Goal: Information Seeking & Learning: Find specific fact

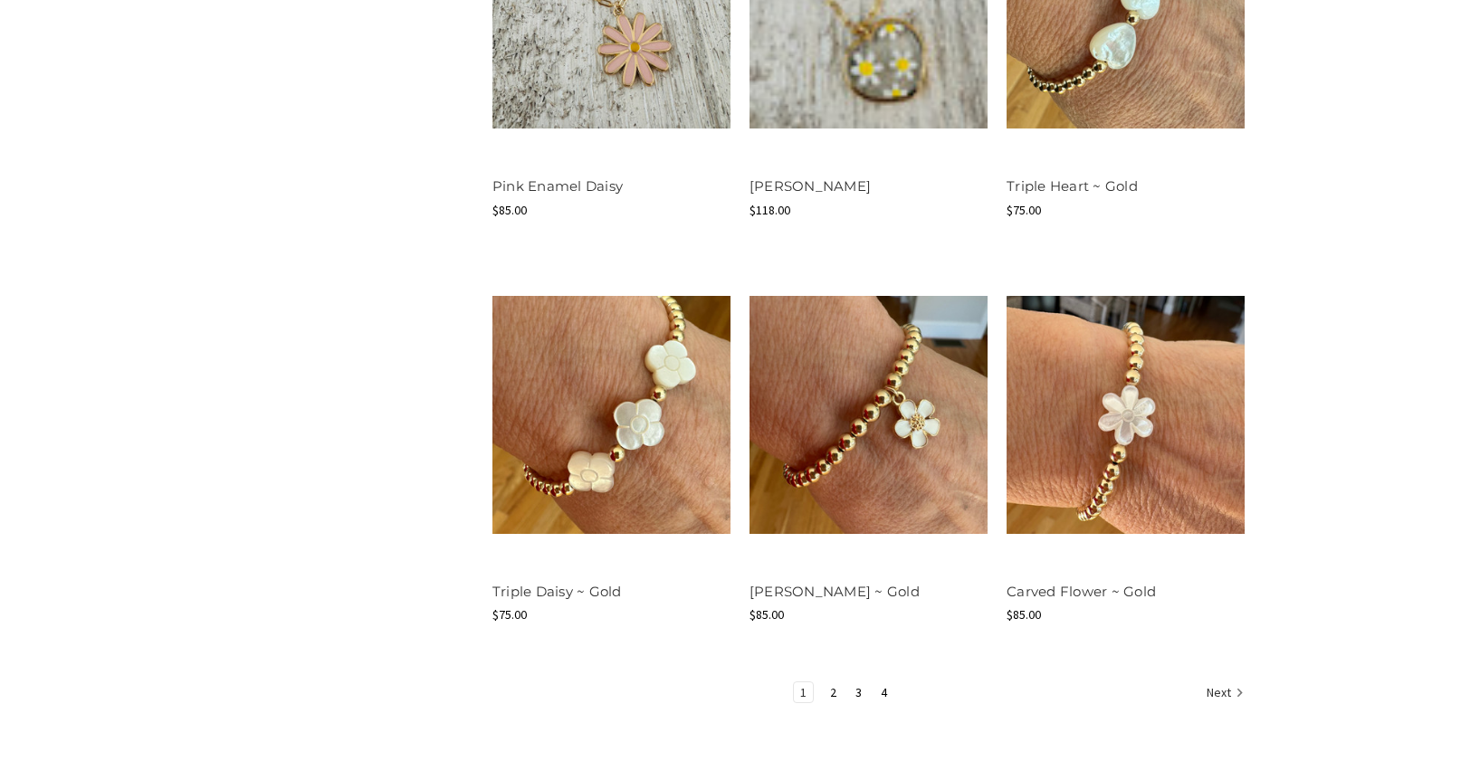
scroll to position [2218, 0]
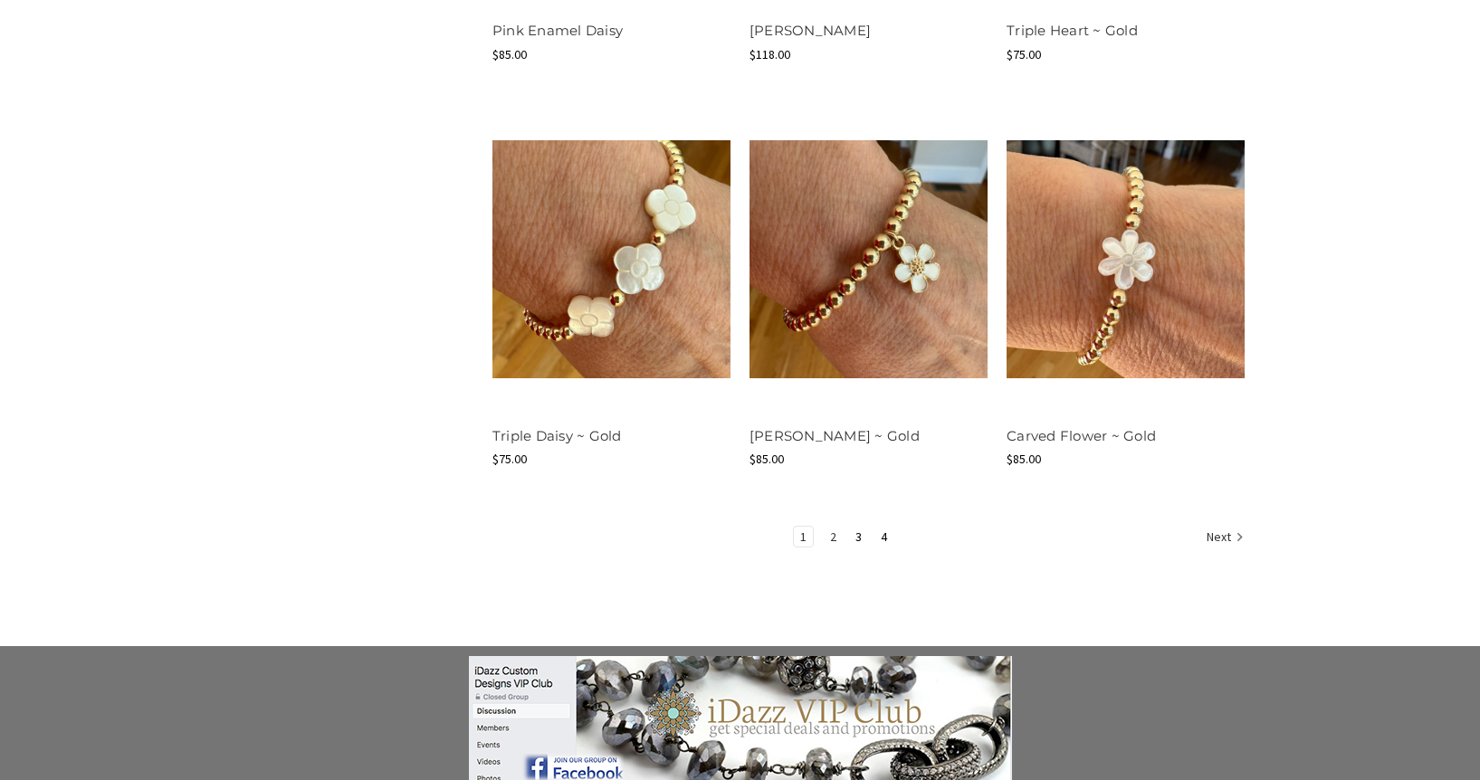
click at [831, 536] on link "2" at bounding box center [833, 537] width 19 height 20
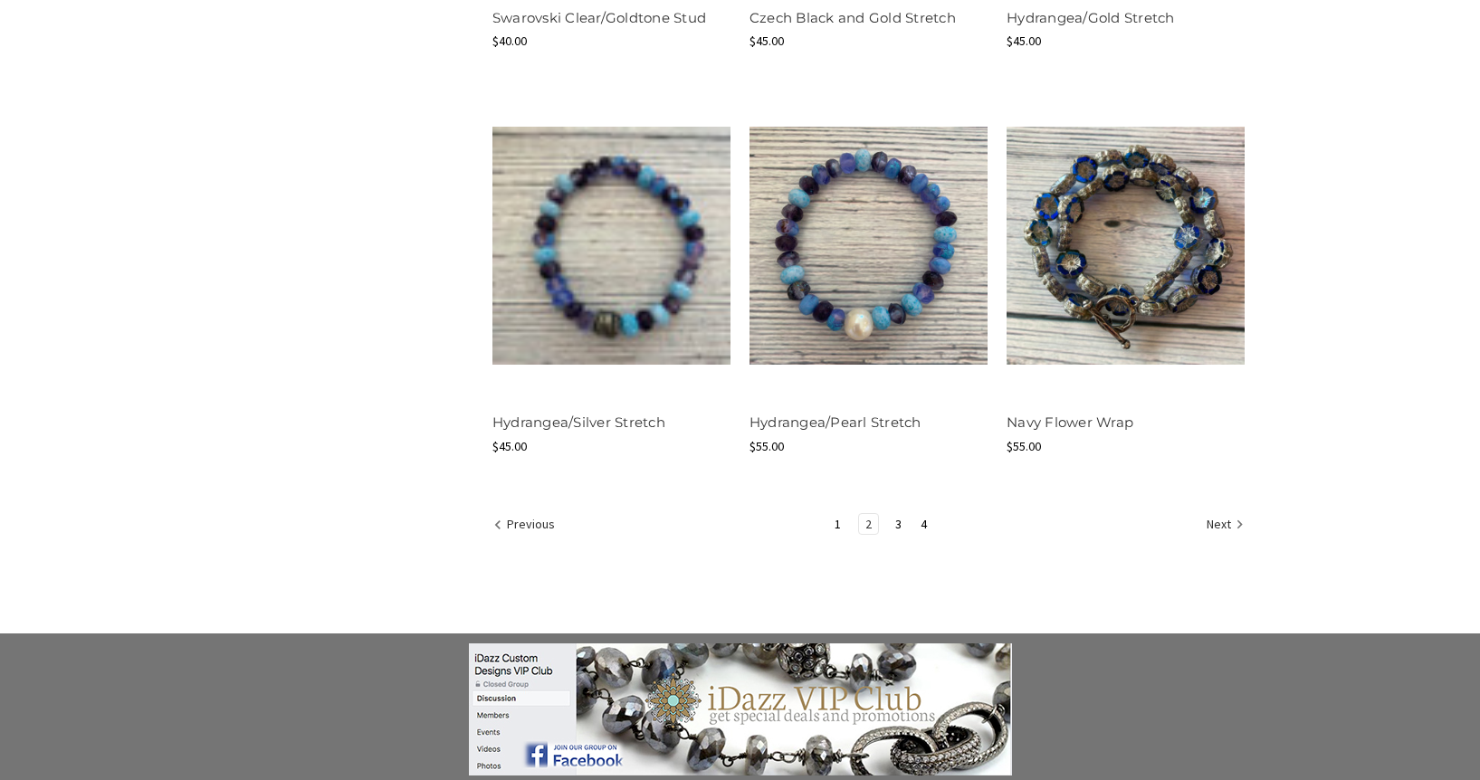
scroll to position [2263, 0]
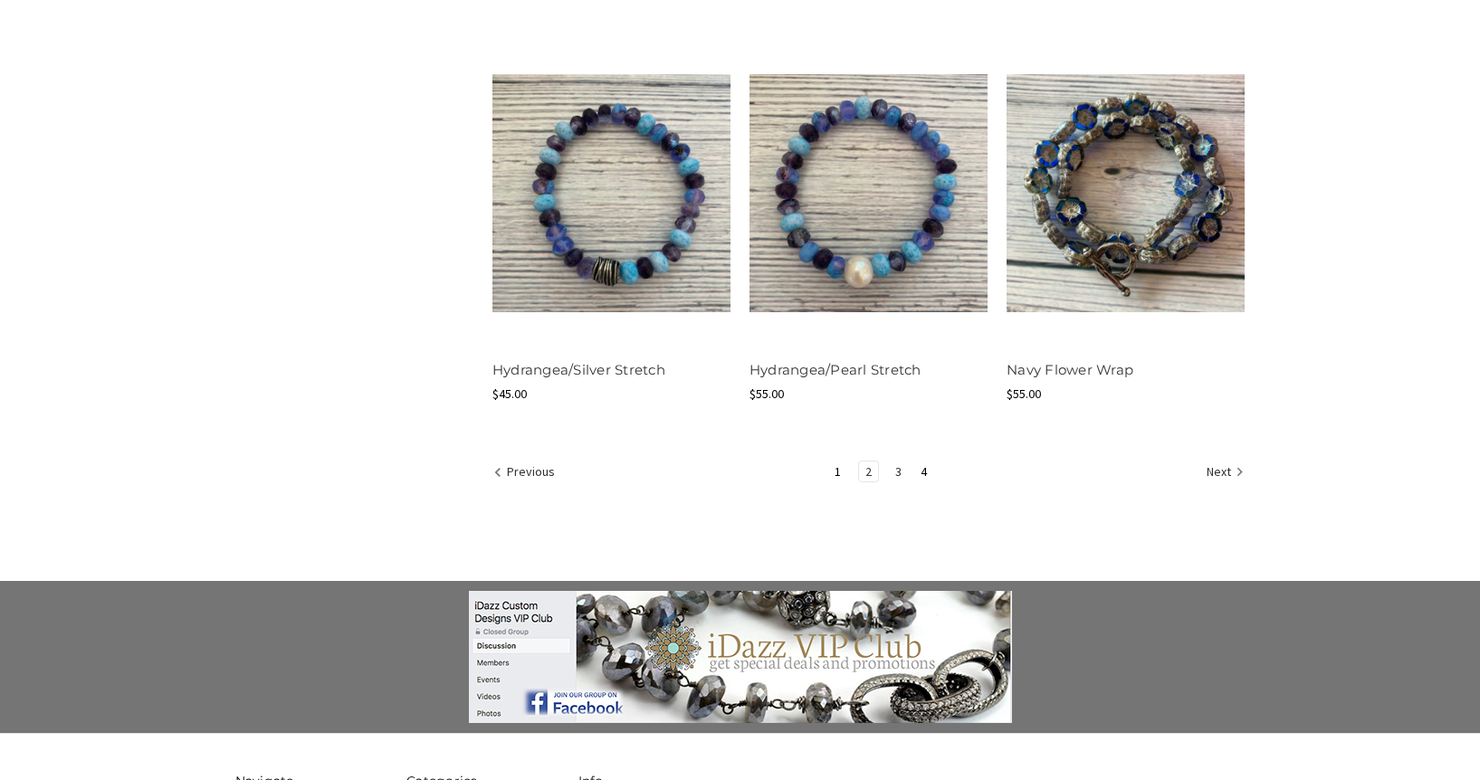
click at [895, 471] on link "3" at bounding box center [898, 472] width 19 height 20
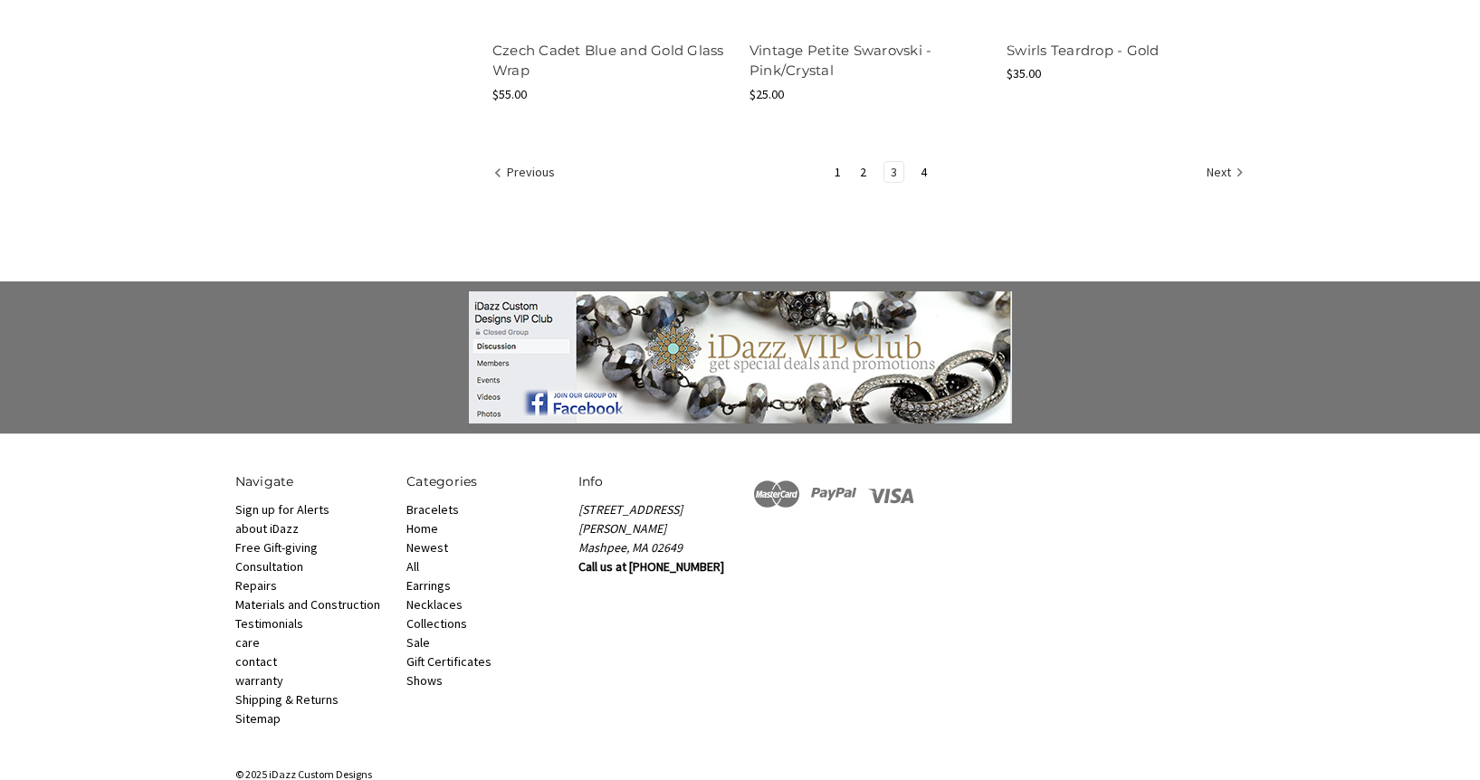
scroll to position [2605, 0]
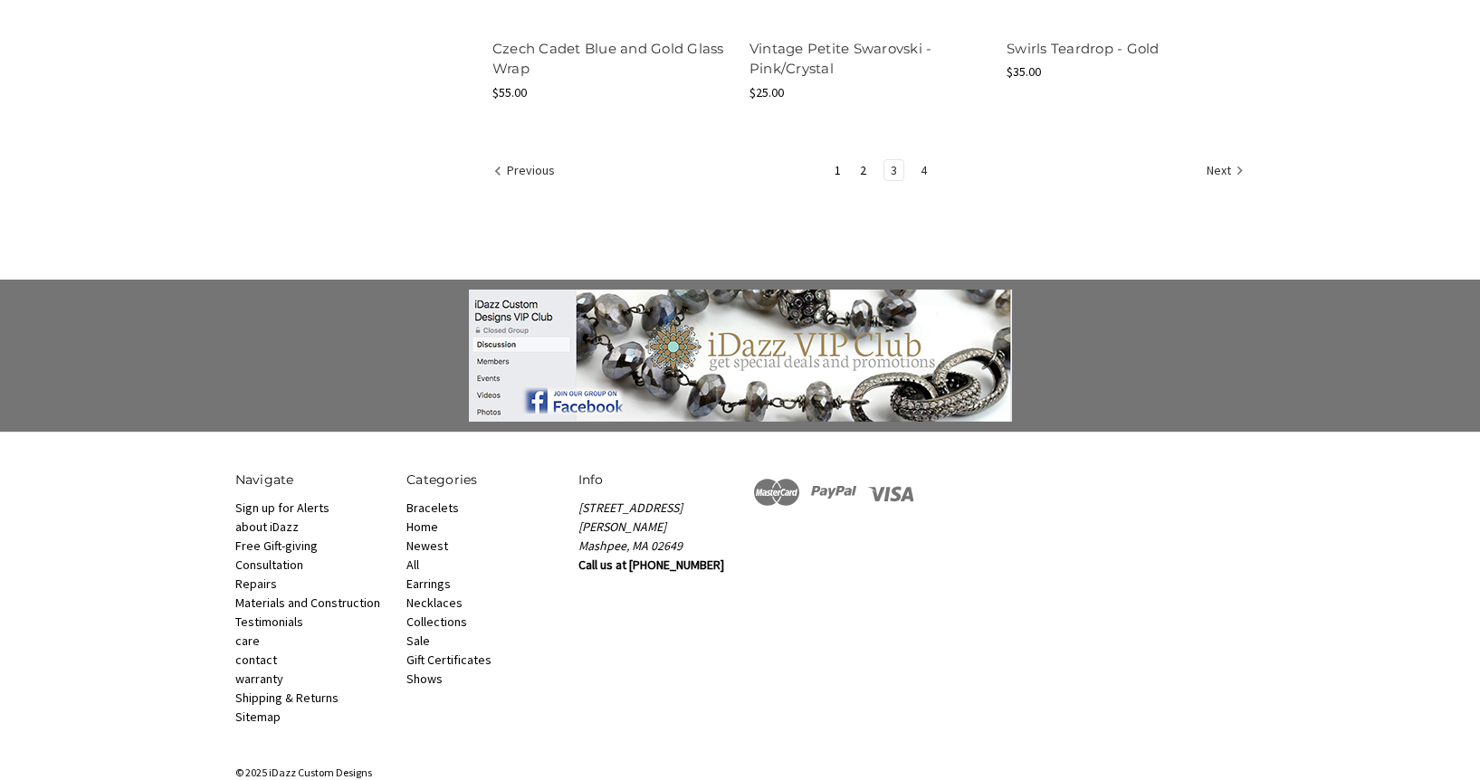
click at [924, 160] on link "4" at bounding box center [923, 170] width 19 height 20
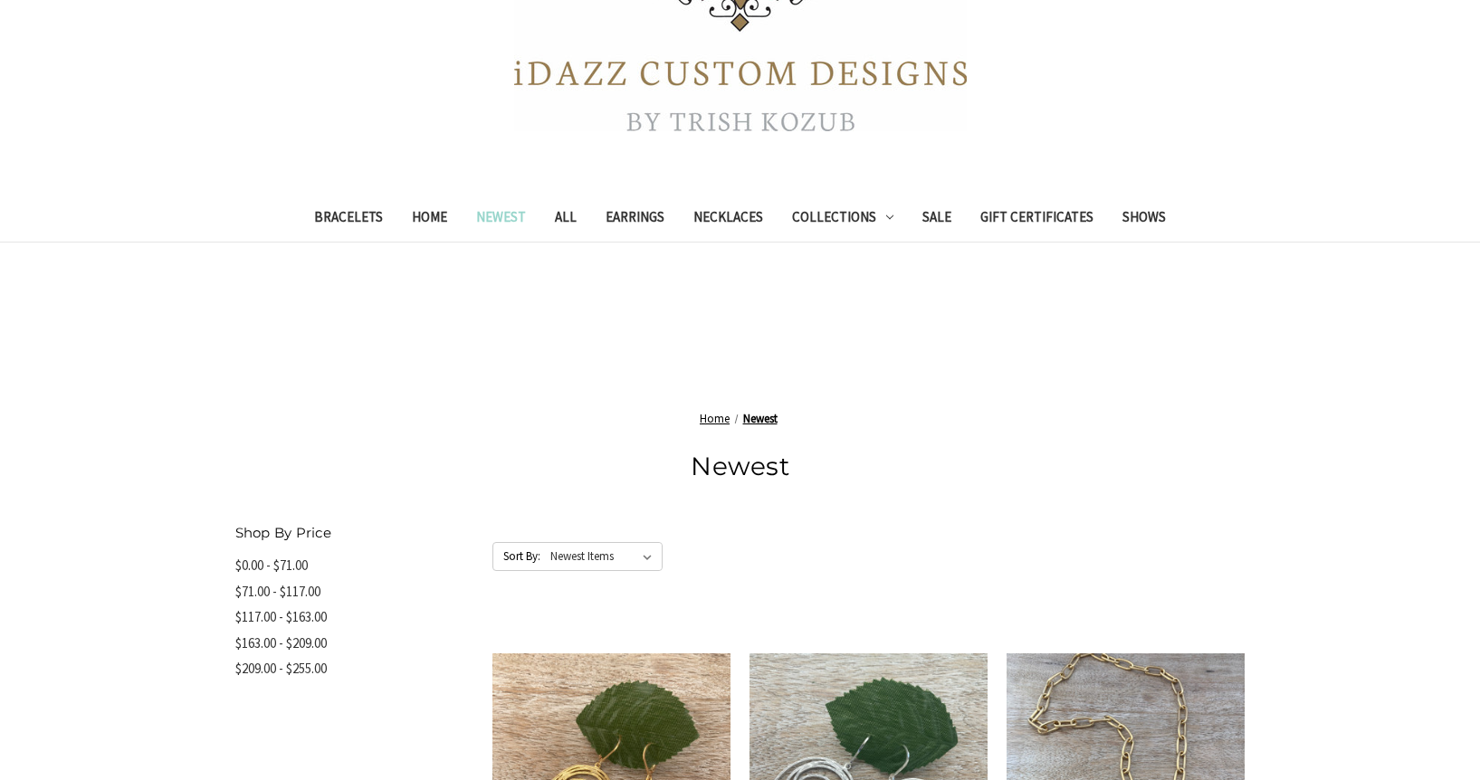
scroll to position [453, 0]
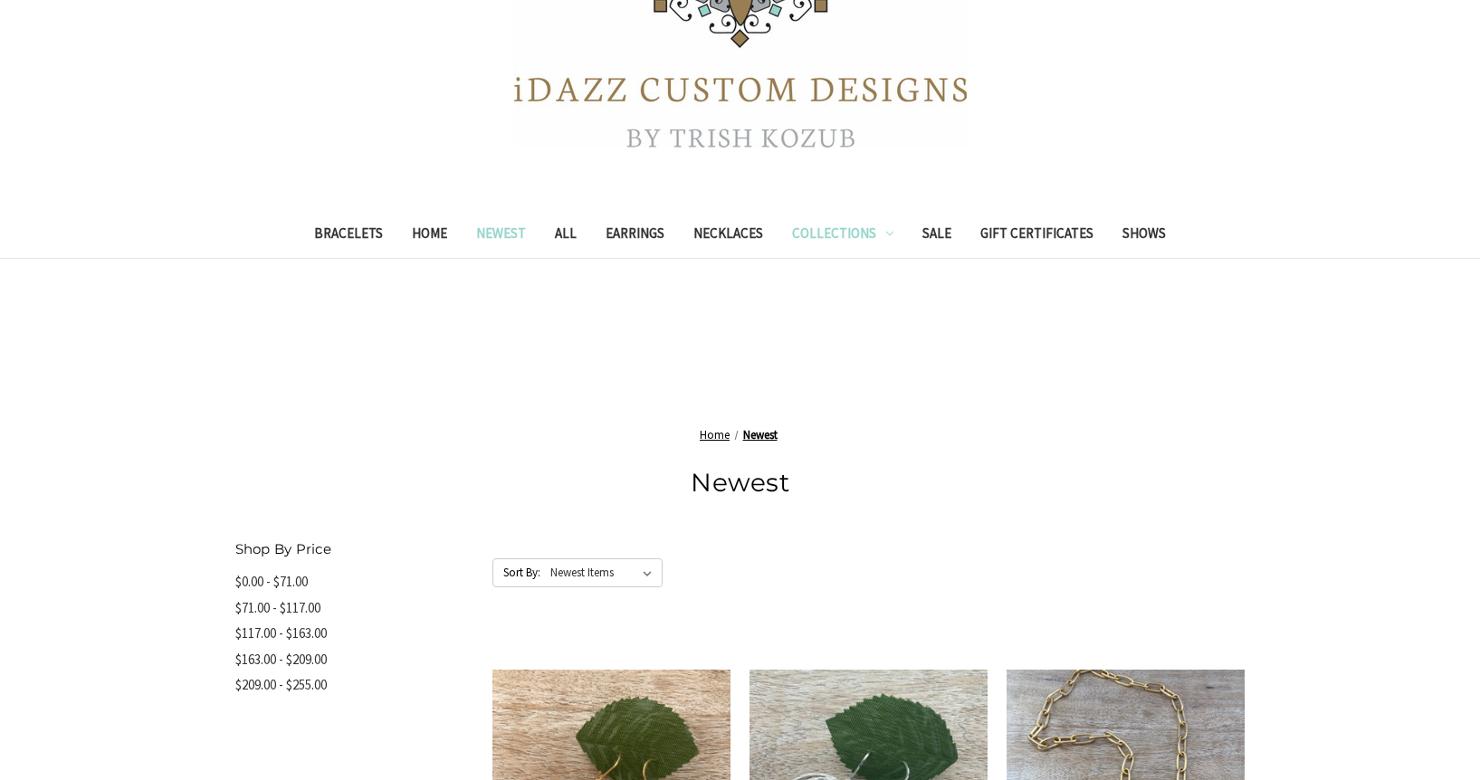
click at [865, 230] on link "Collections" at bounding box center [843, 236] width 130 height 44
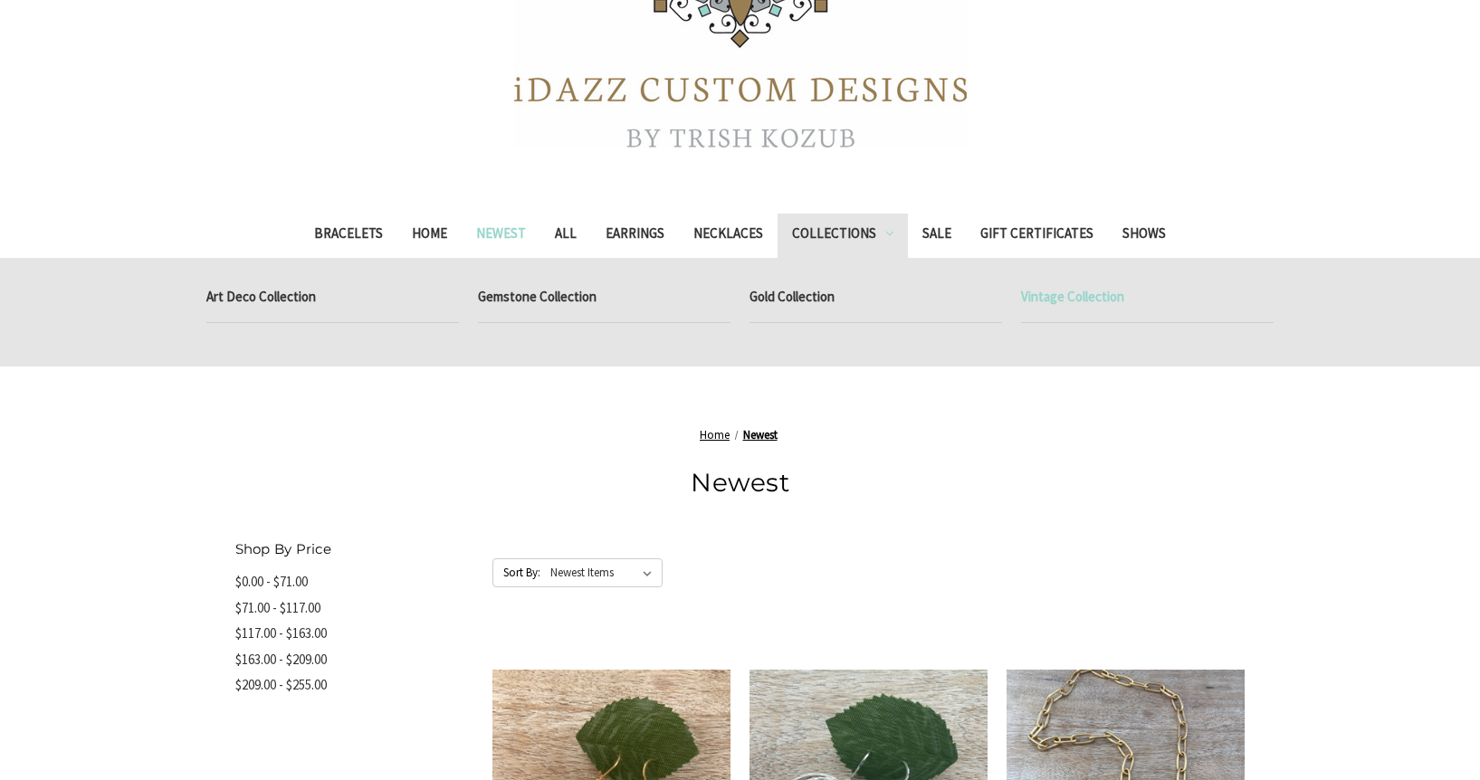
click at [1068, 286] on link "Vintage Collection" at bounding box center [1147, 299] width 253 height 45
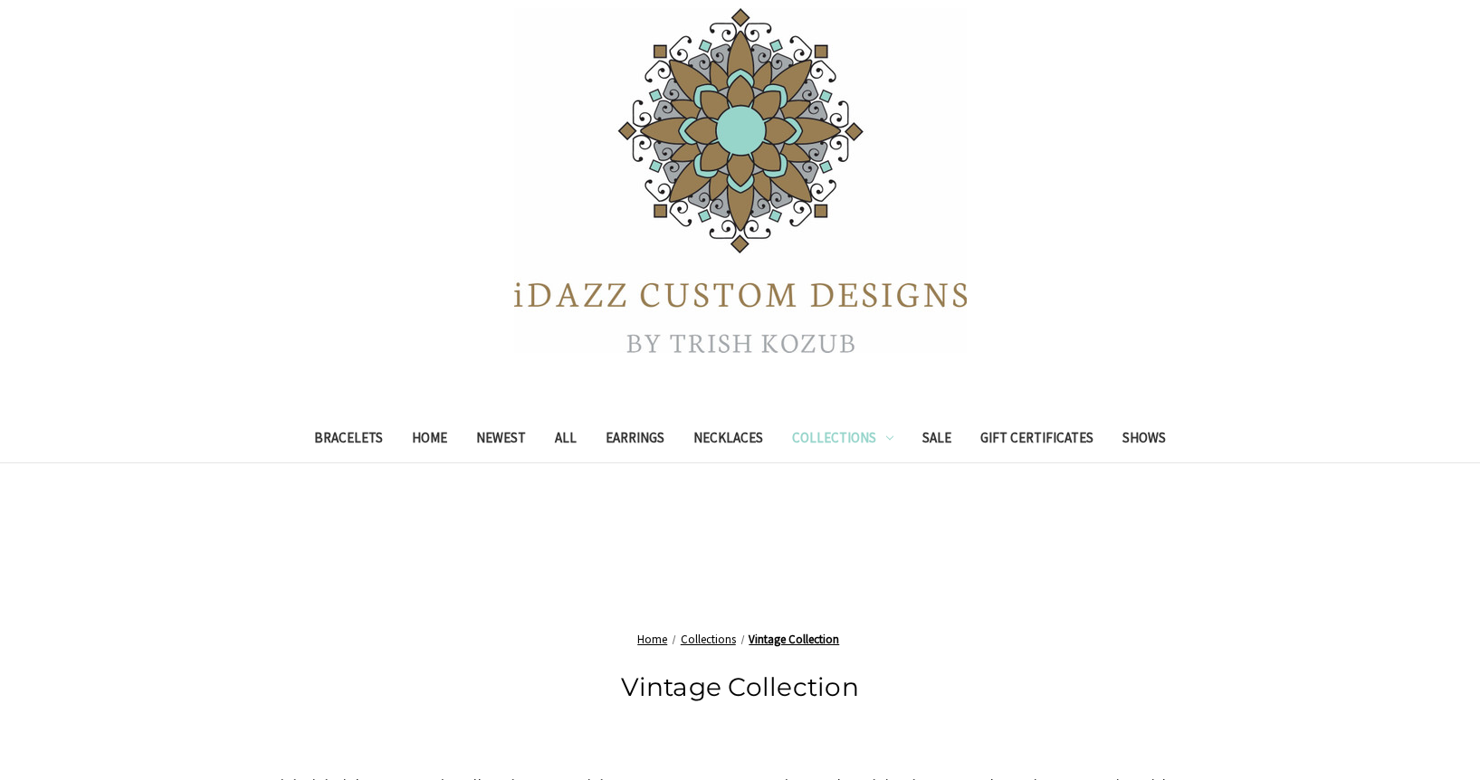
scroll to position [17, 0]
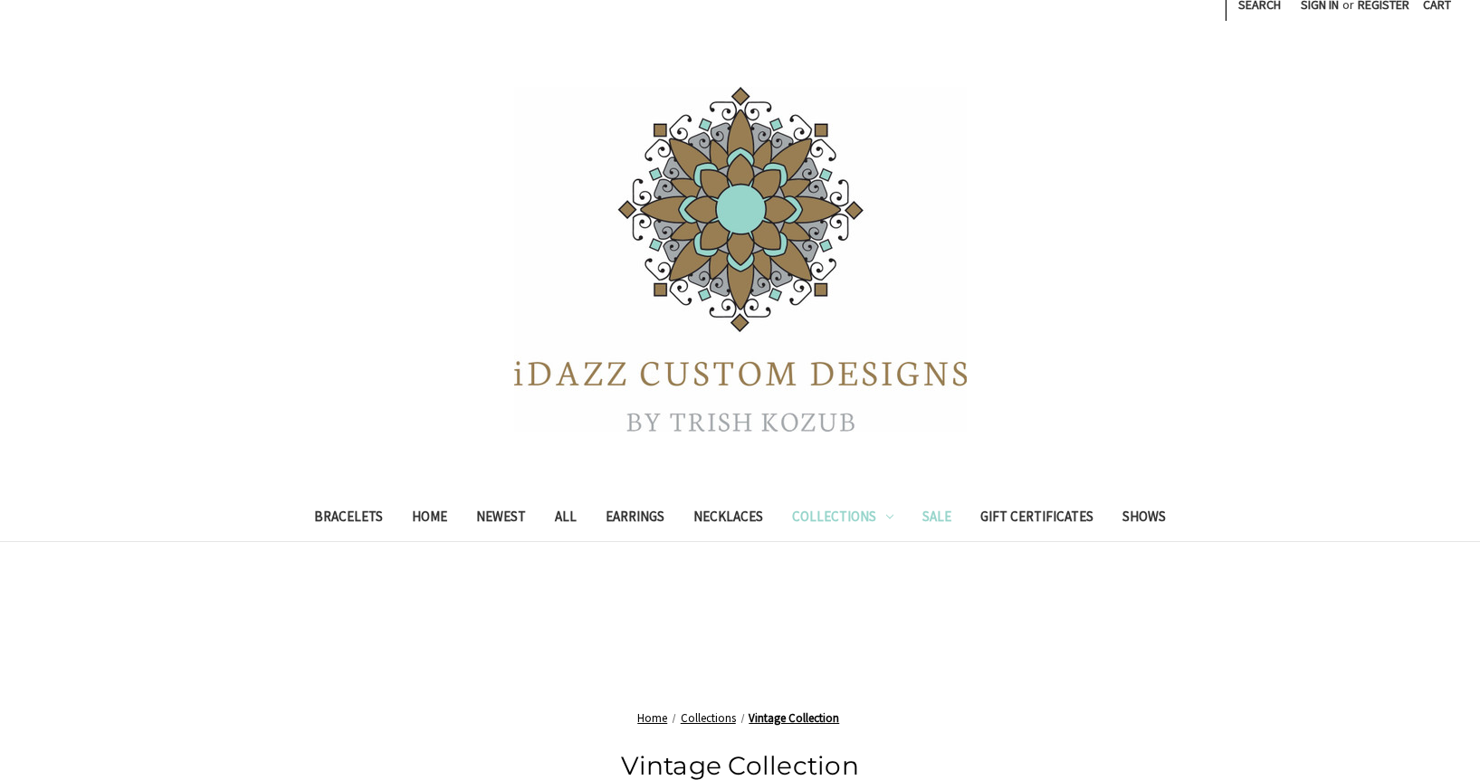
click at [932, 513] on link "Sale" at bounding box center [937, 519] width 58 height 44
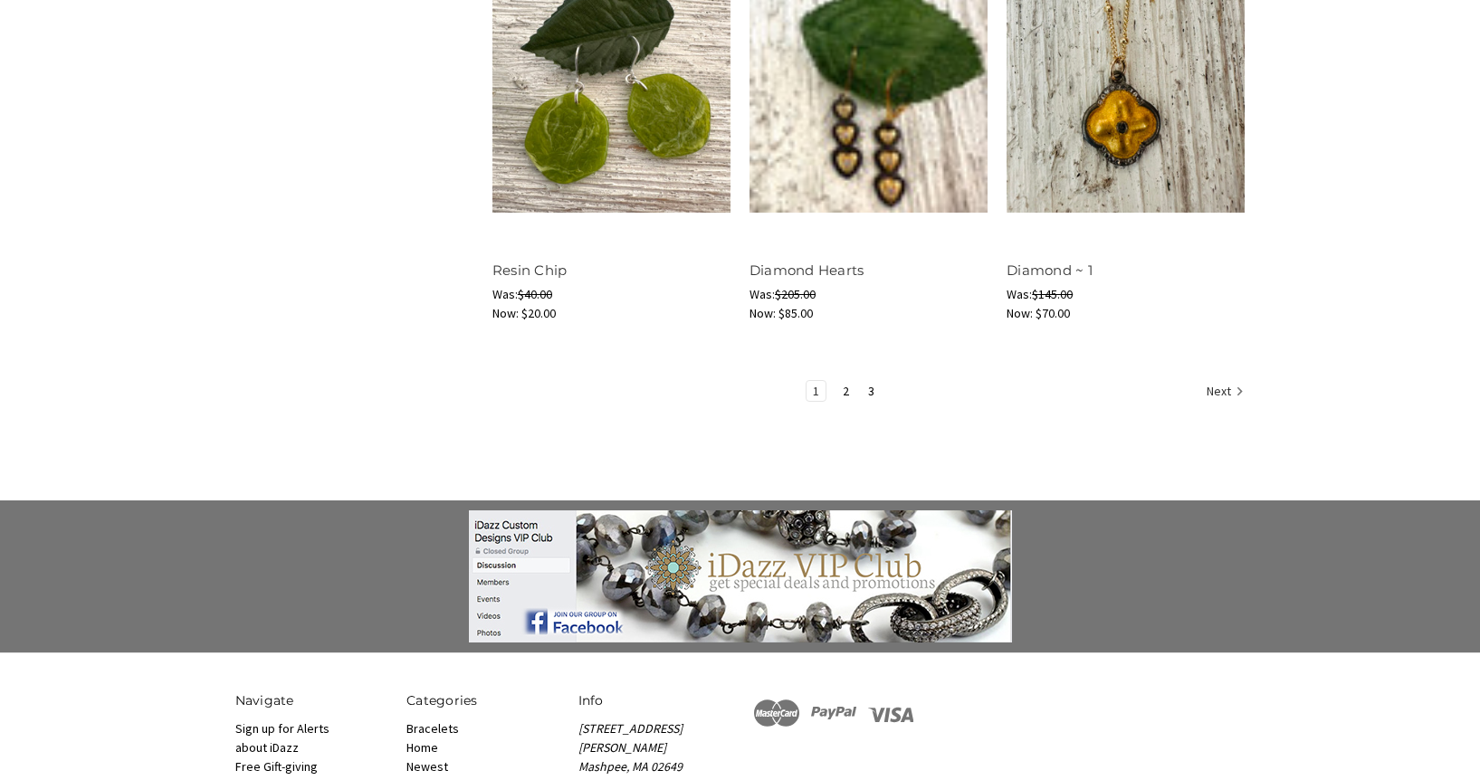
scroll to position [2535, 0]
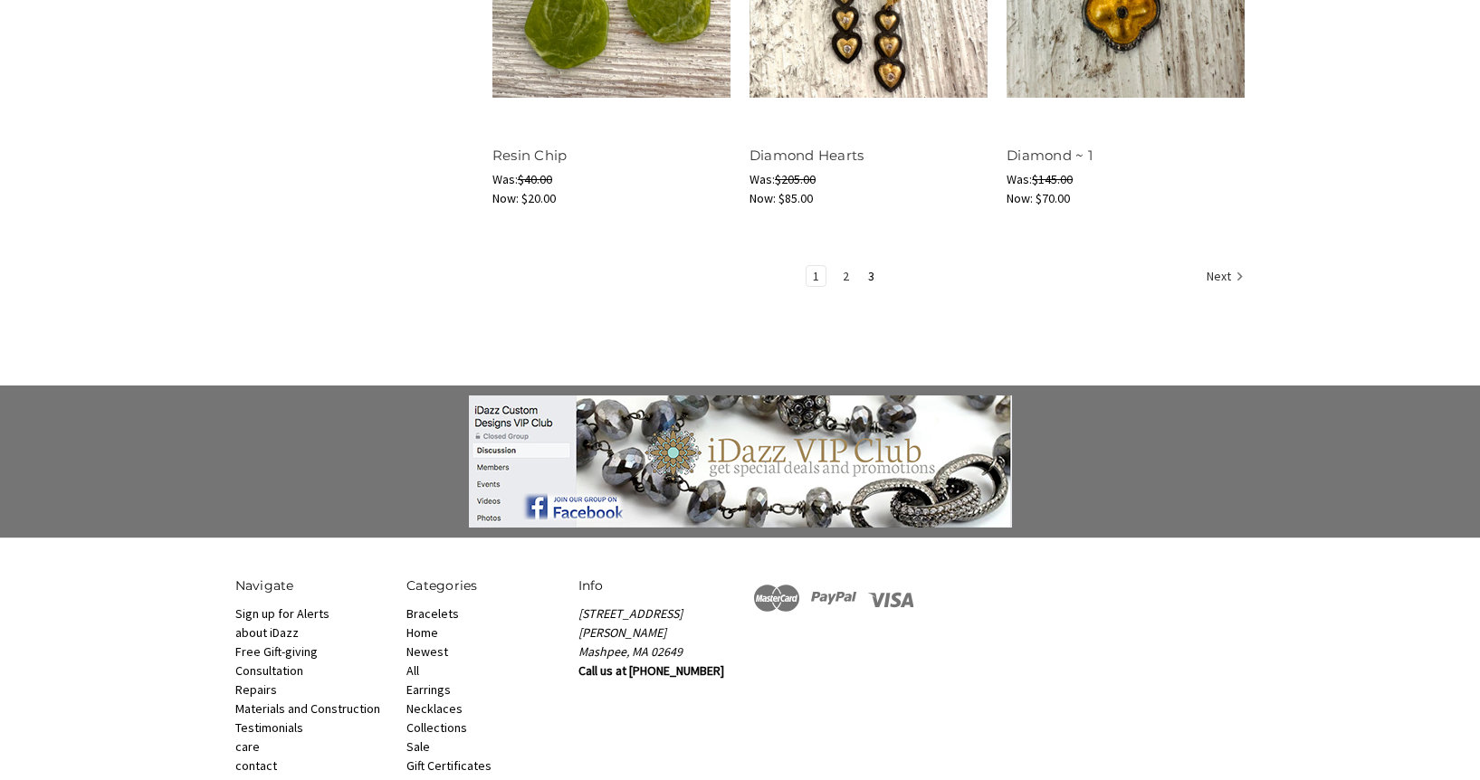
click at [846, 278] on link "2" at bounding box center [845, 276] width 19 height 20
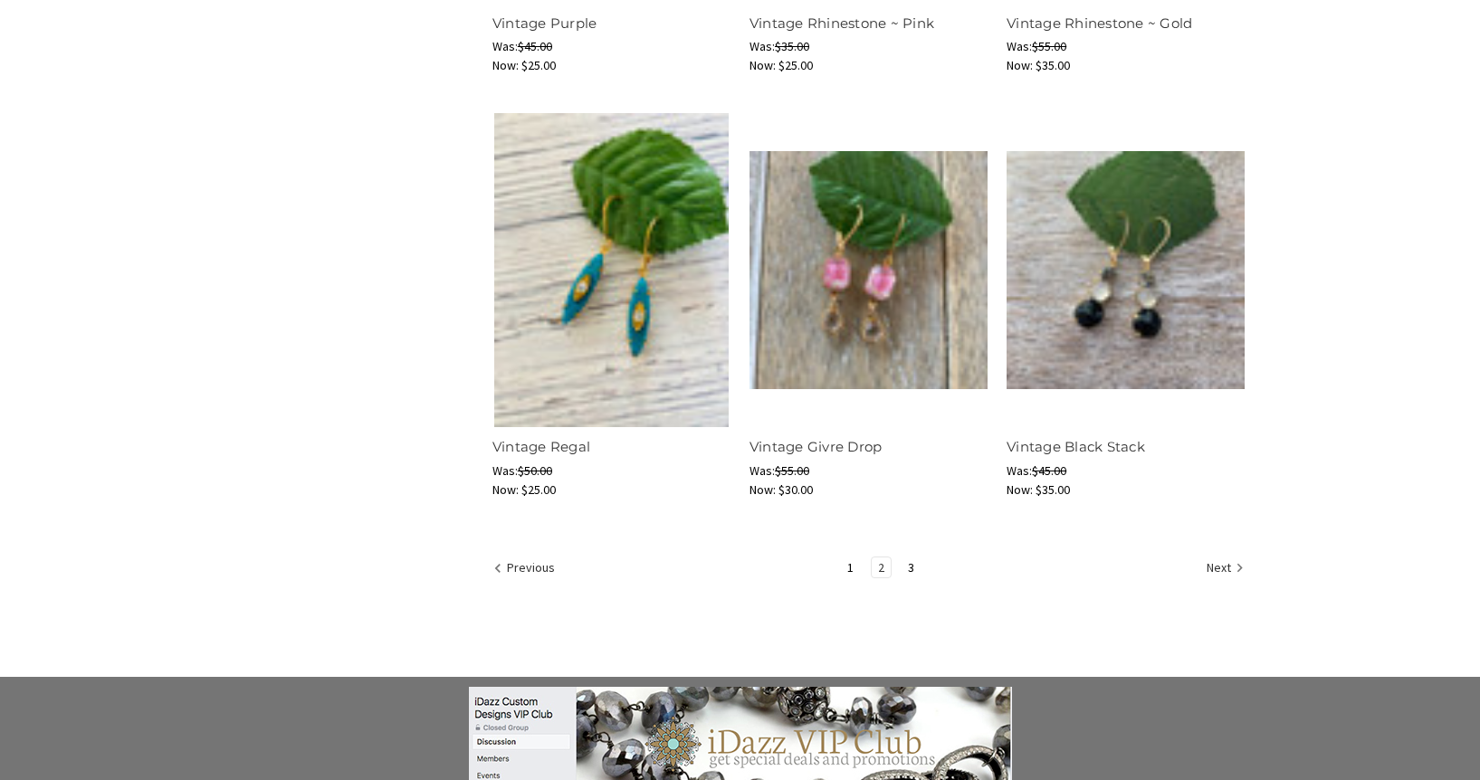
scroll to position [2263, 0]
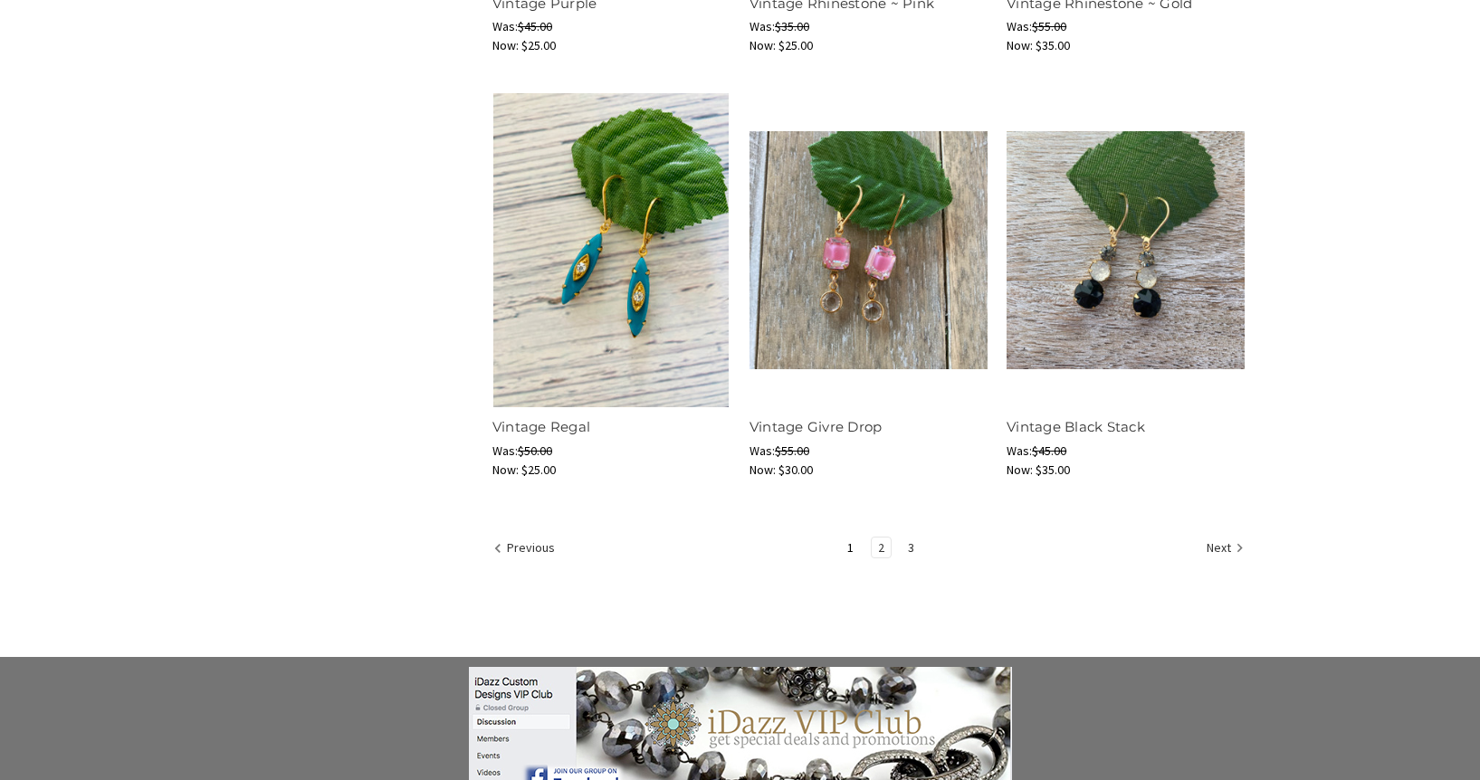
click at [910, 548] on link "3" at bounding box center [911, 548] width 19 height 20
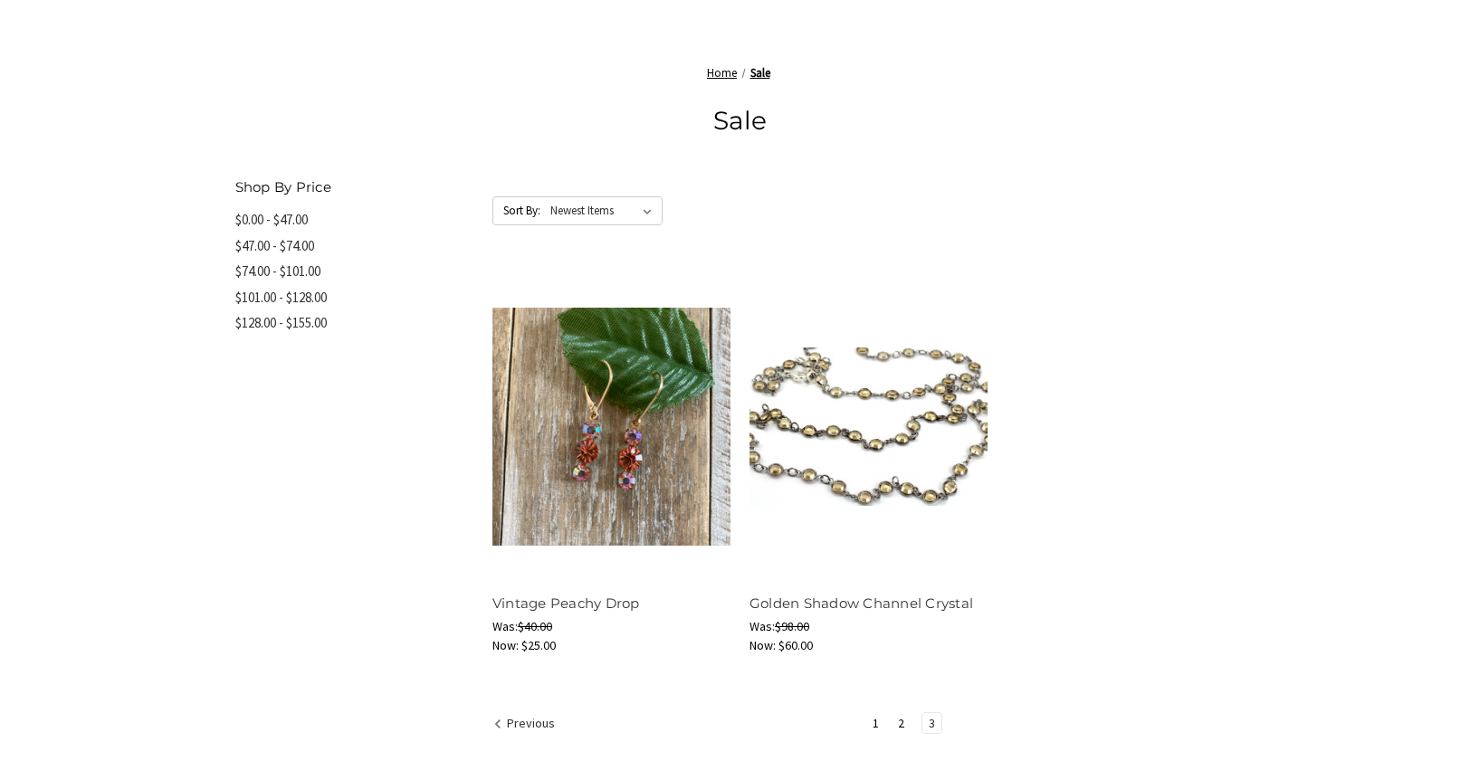
scroll to position [91, 0]
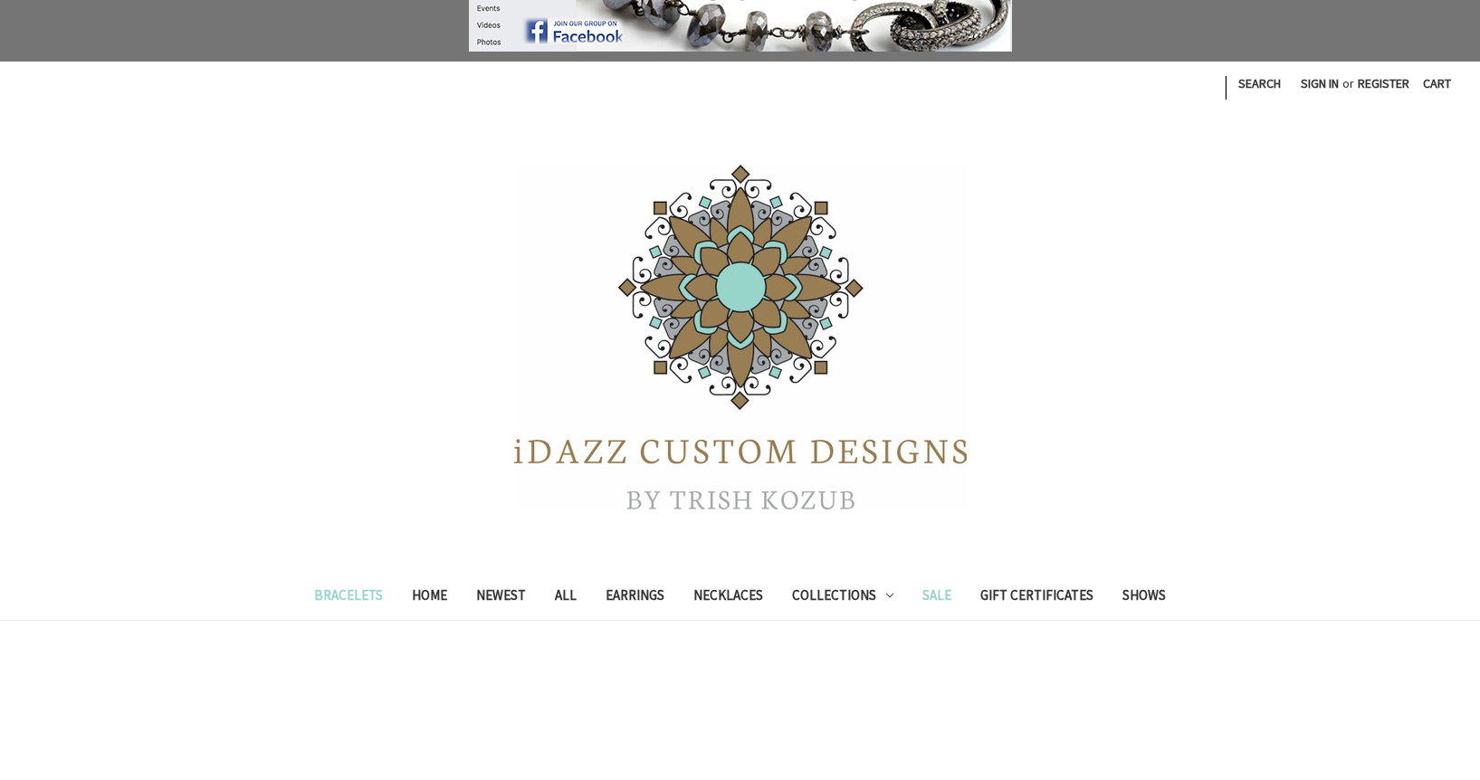
click at [376, 590] on link "Bracelets" at bounding box center [349, 598] width 98 height 44
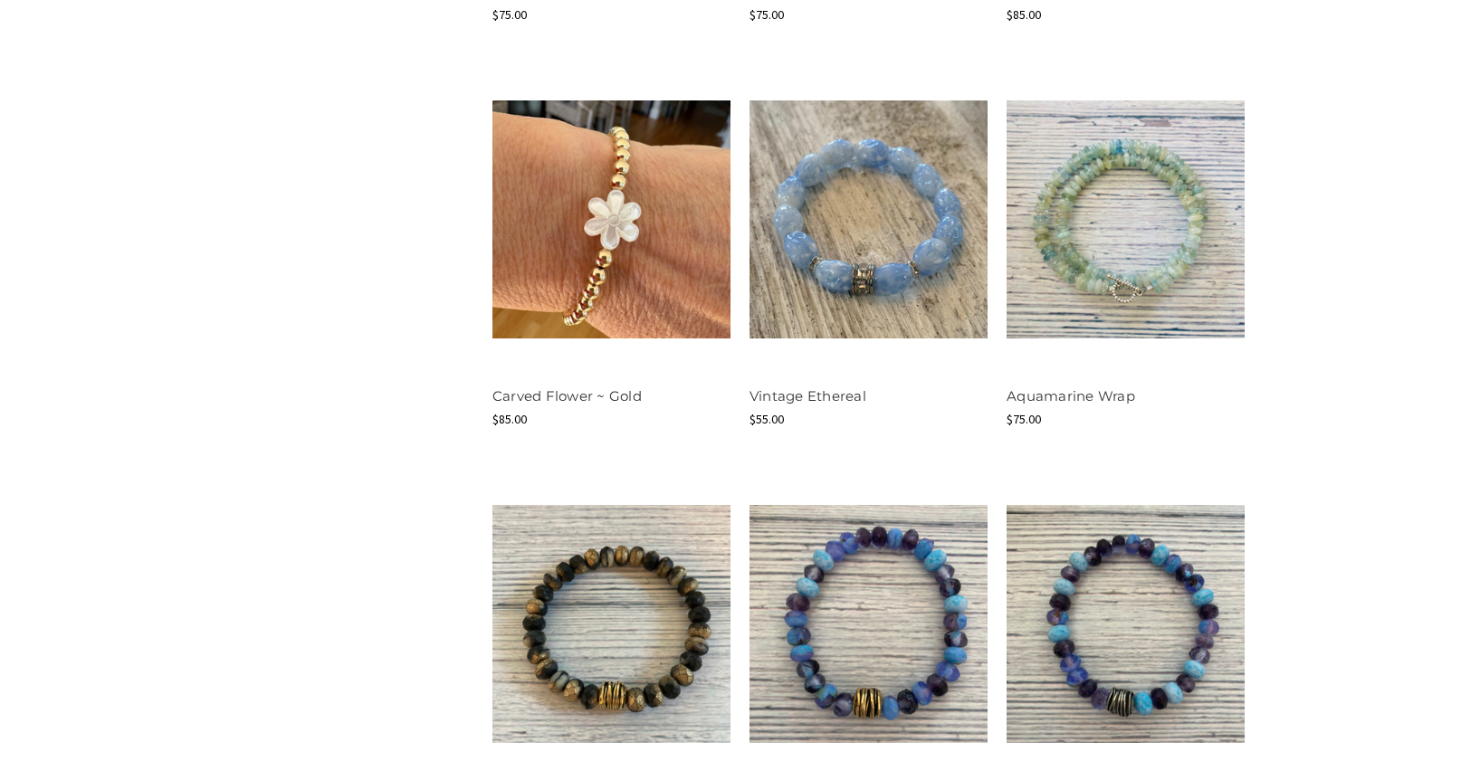
scroll to position [2138, 0]
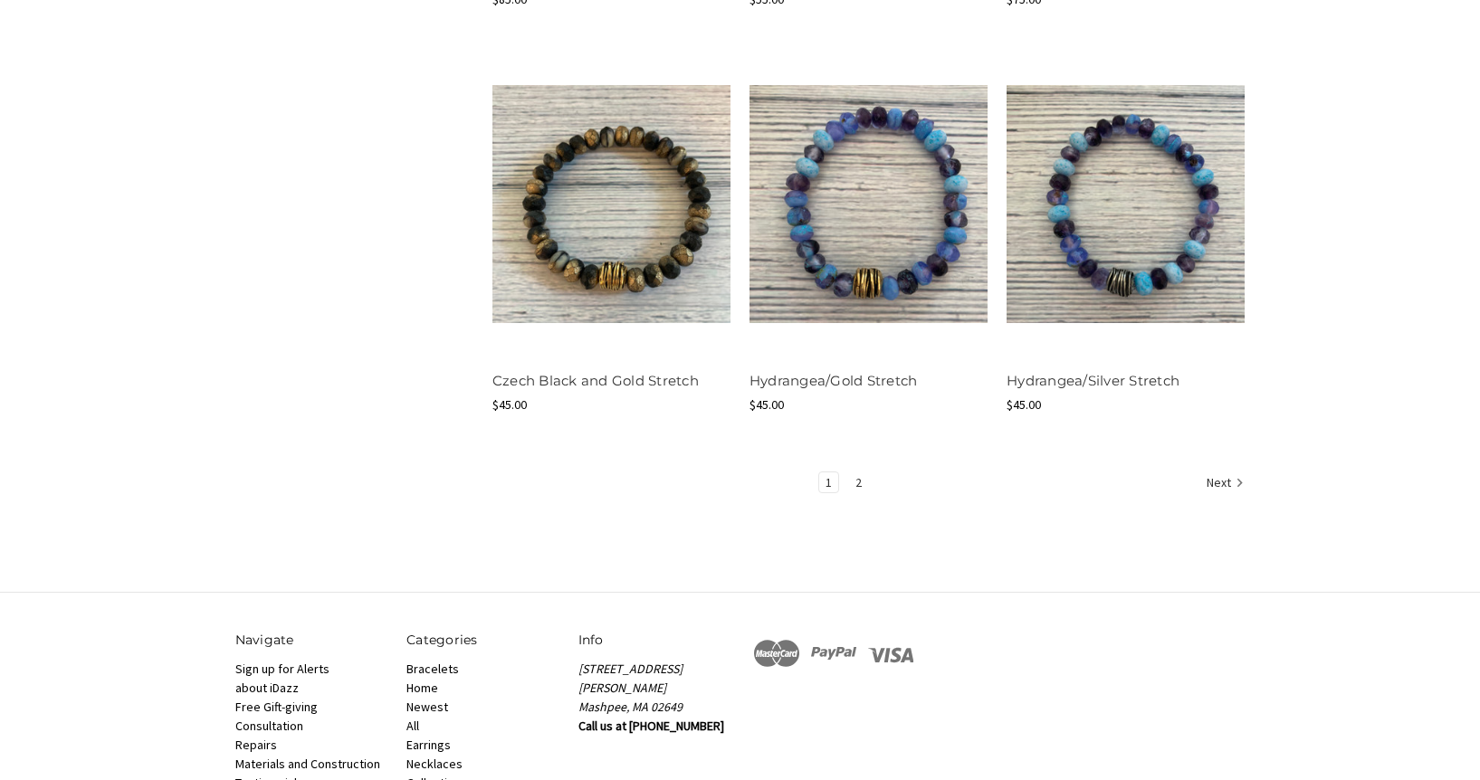
click at [859, 483] on link "2" at bounding box center [858, 483] width 19 height 20
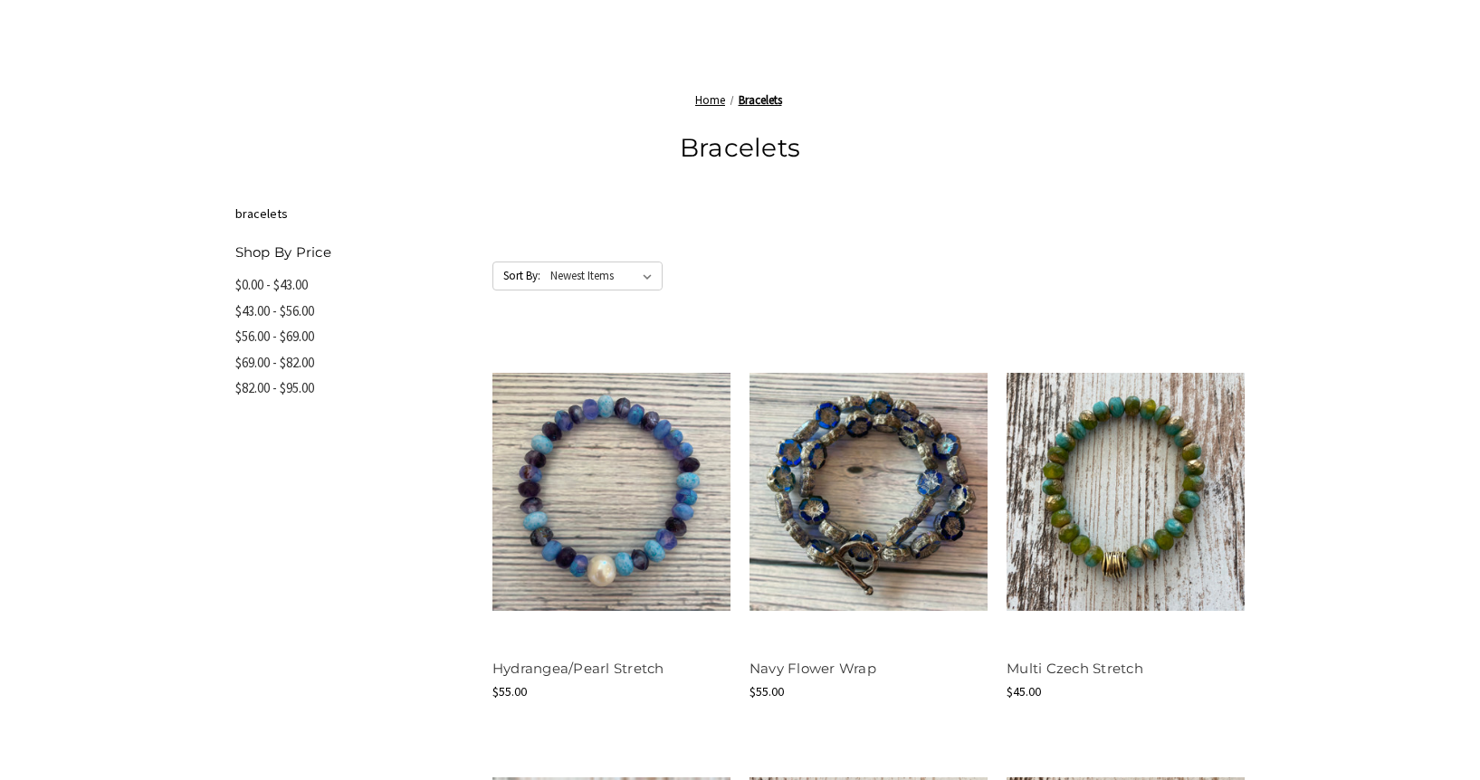
scroll to position [181, 0]
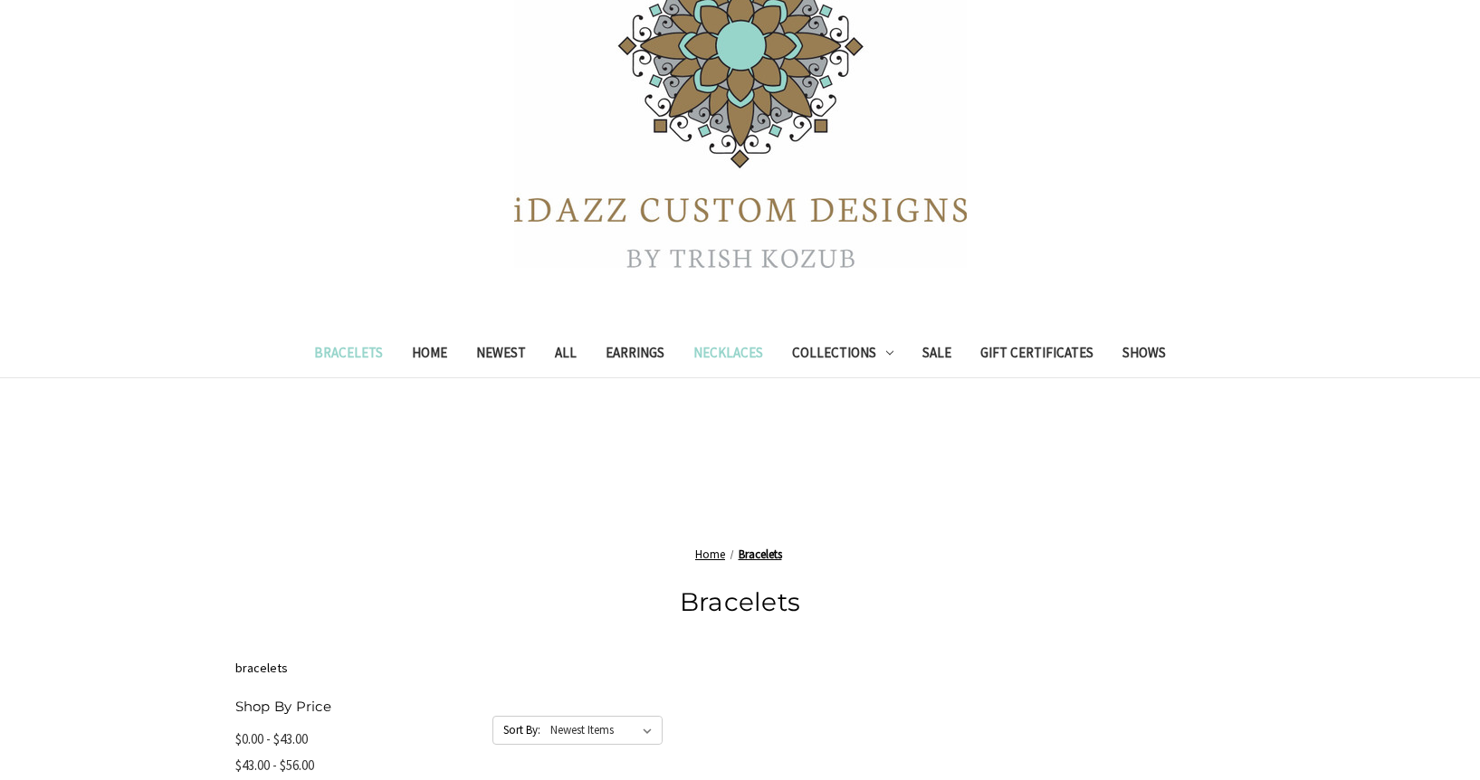
click at [731, 357] on link "Necklaces" at bounding box center [728, 355] width 99 height 44
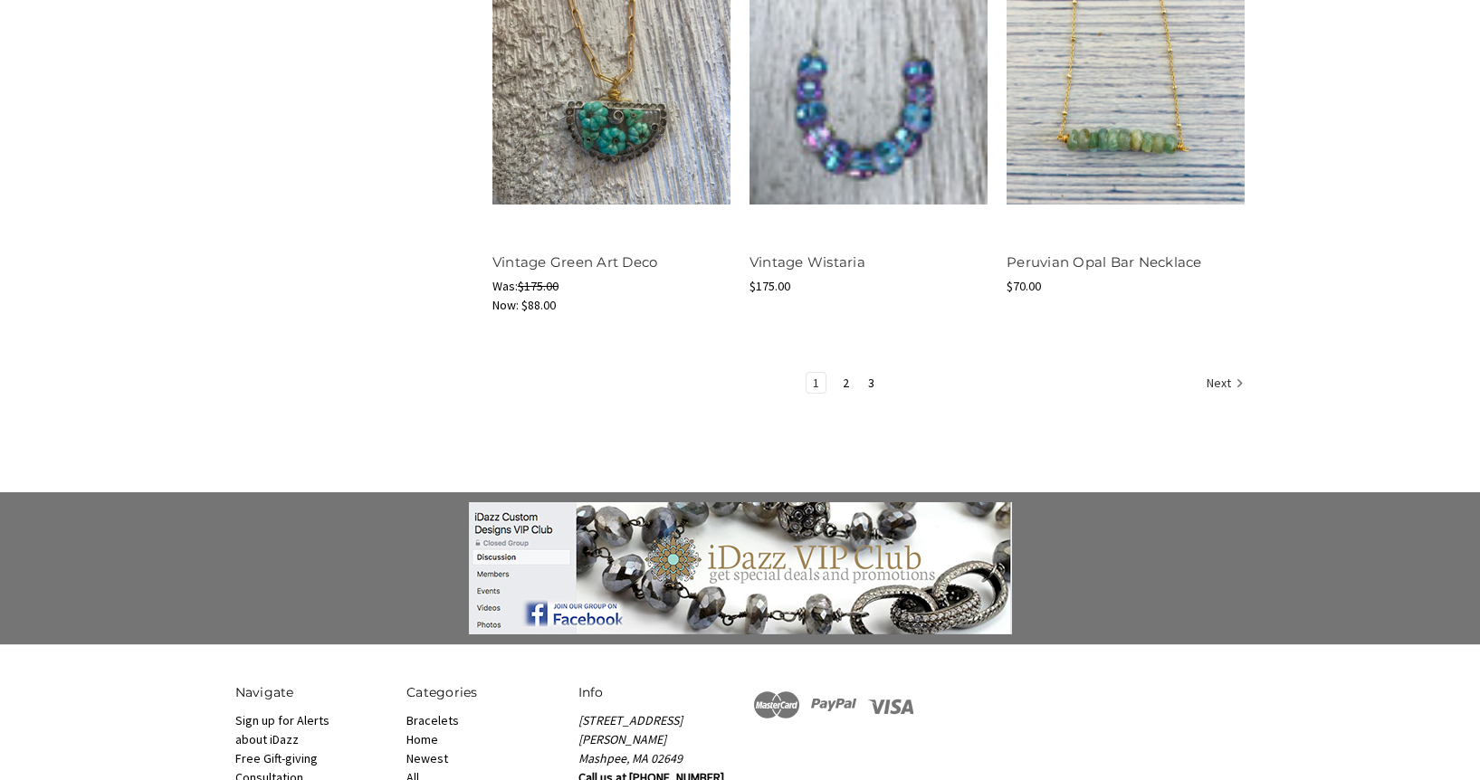
scroll to position [2444, 0]
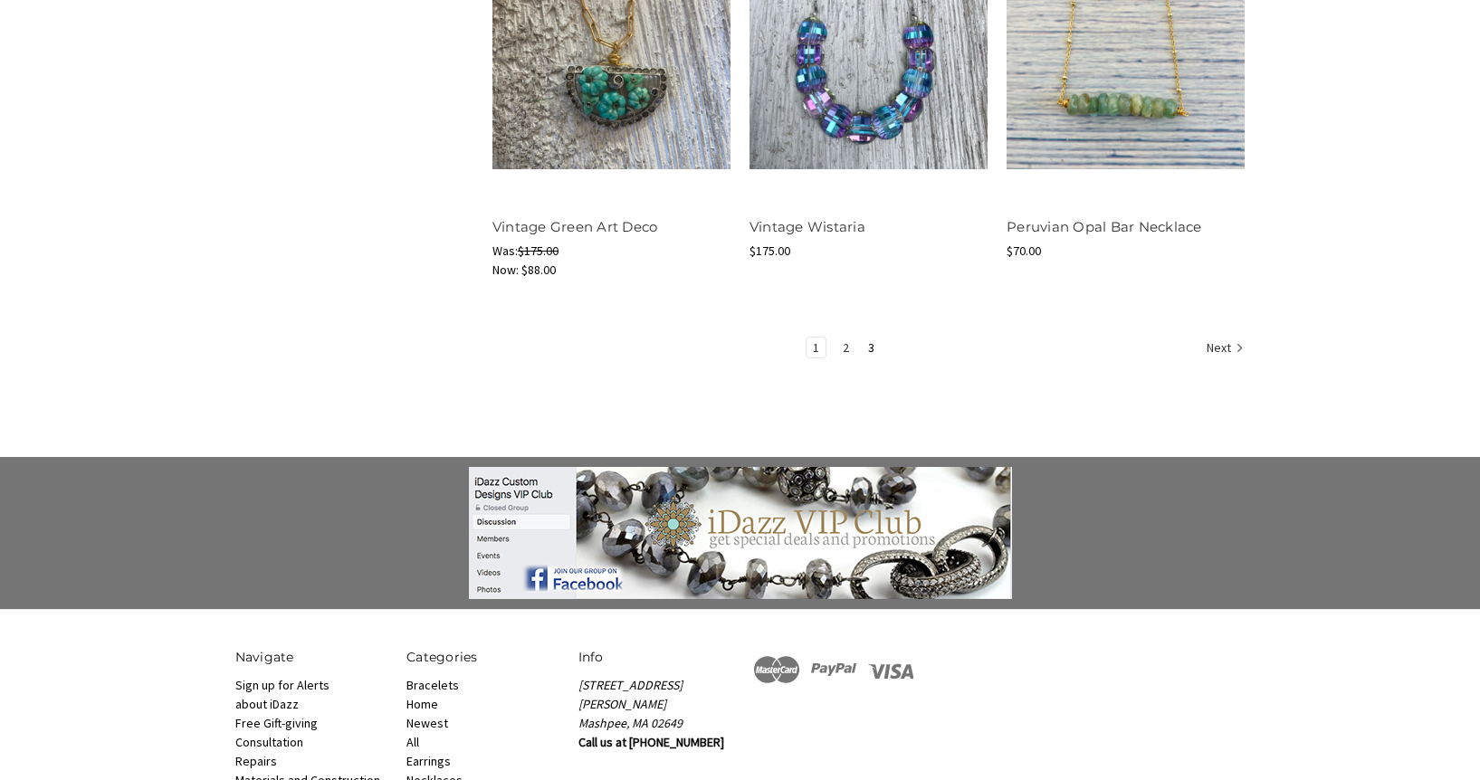
click at [843, 344] on link "2" at bounding box center [845, 348] width 19 height 20
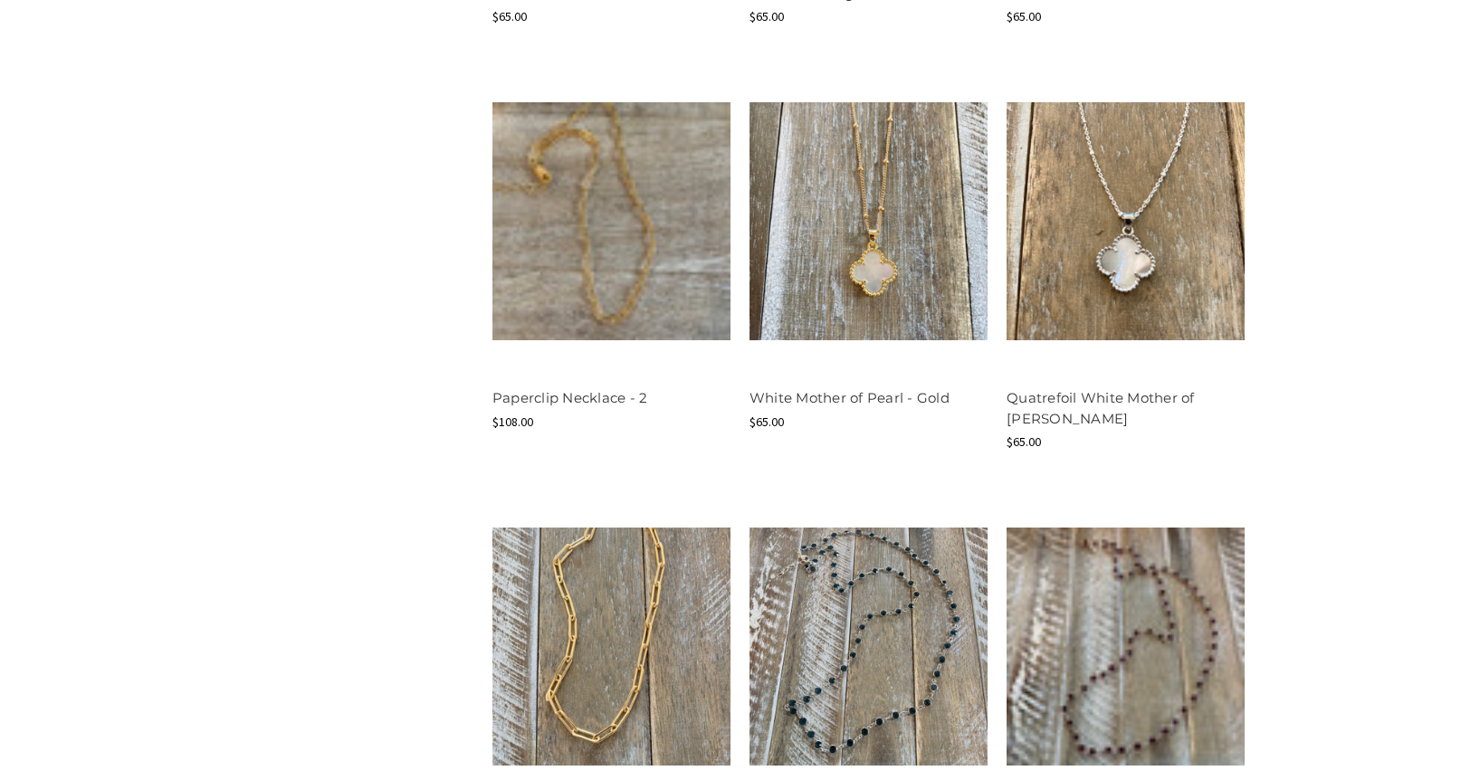
scroll to position [2082, 0]
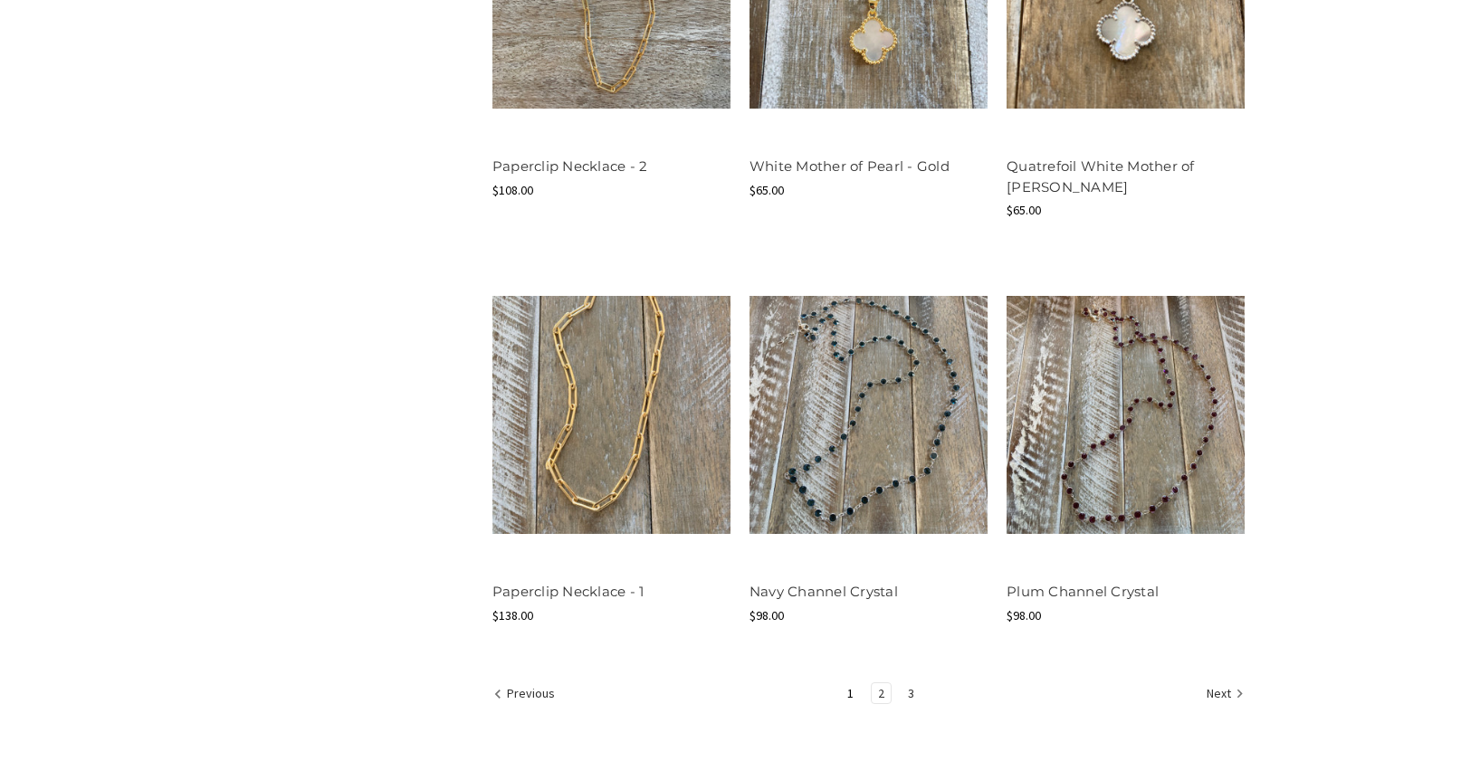
click at [911, 697] on link "3" at bounding box center [911, 693] width 19 height 20
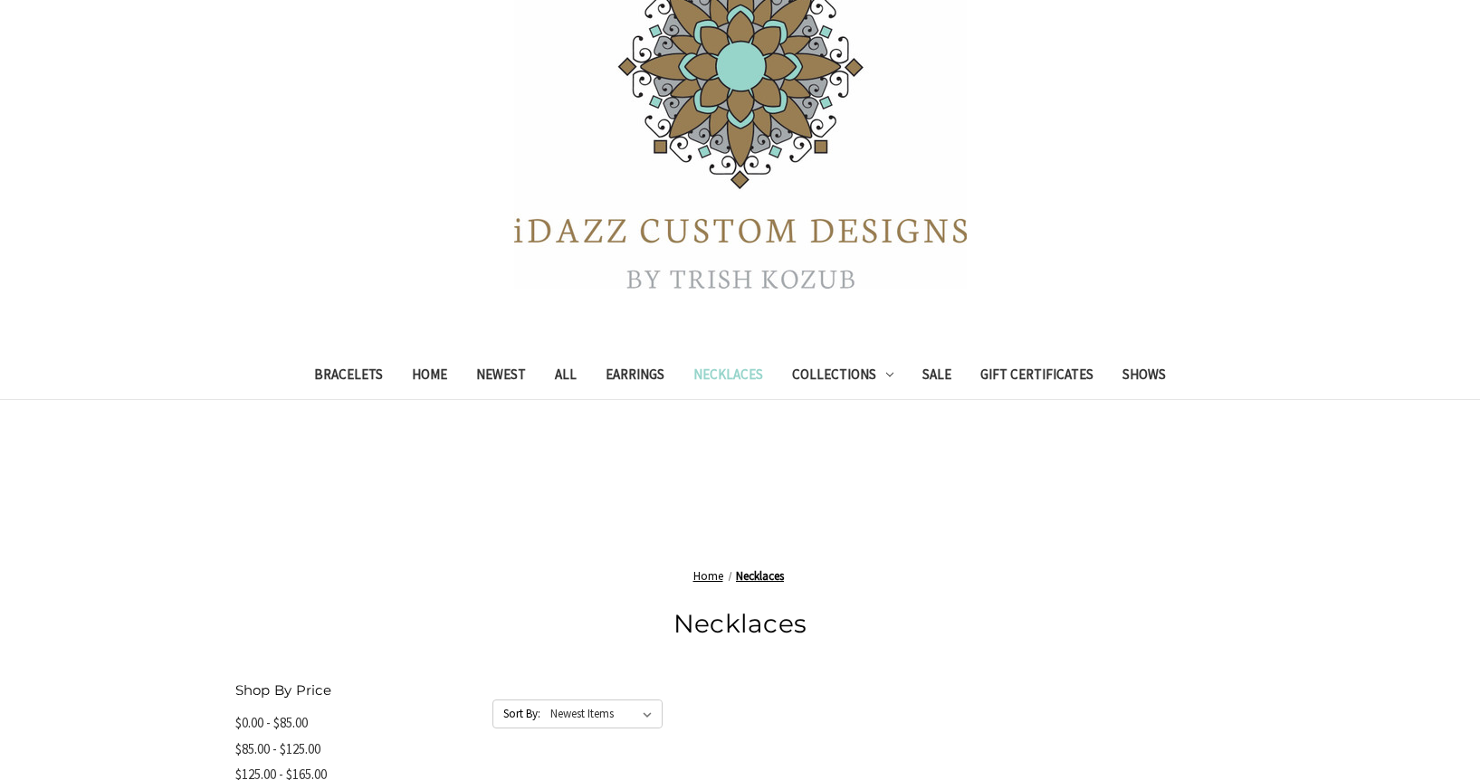
scroll to position [91, 0]
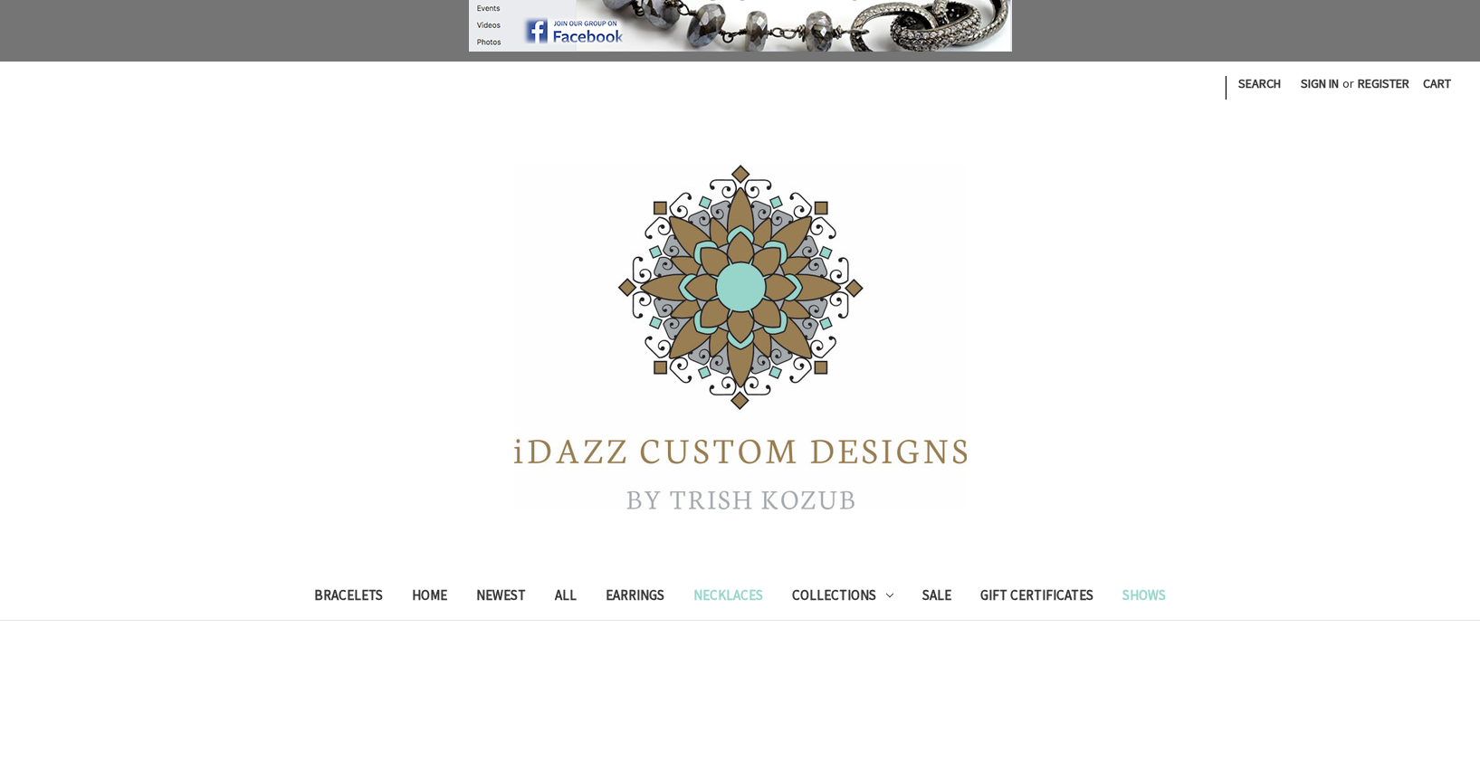
click at [1126, 592] on link "Shows" at bounding box center [1144, 598] width 72 height 44
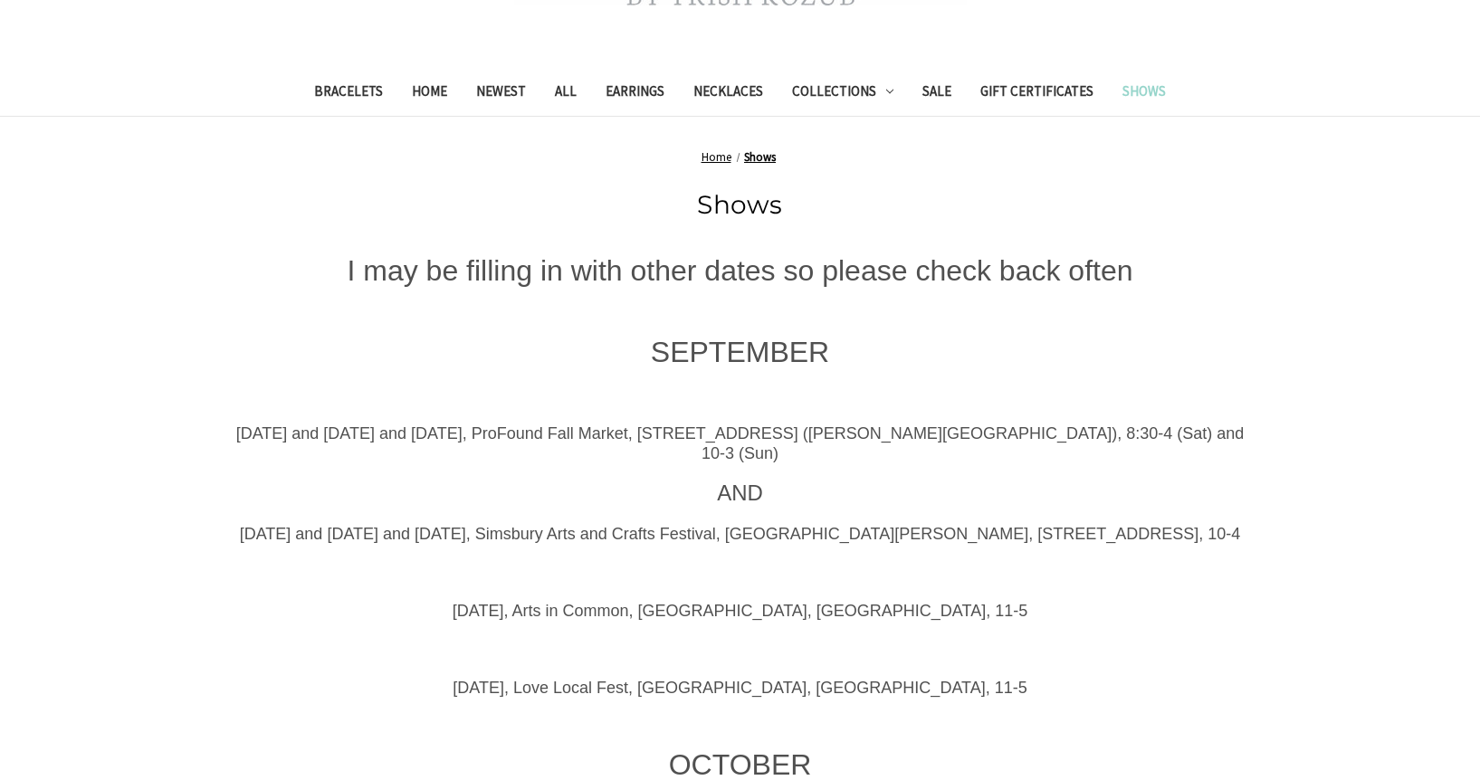
scroll to position [815, 0]
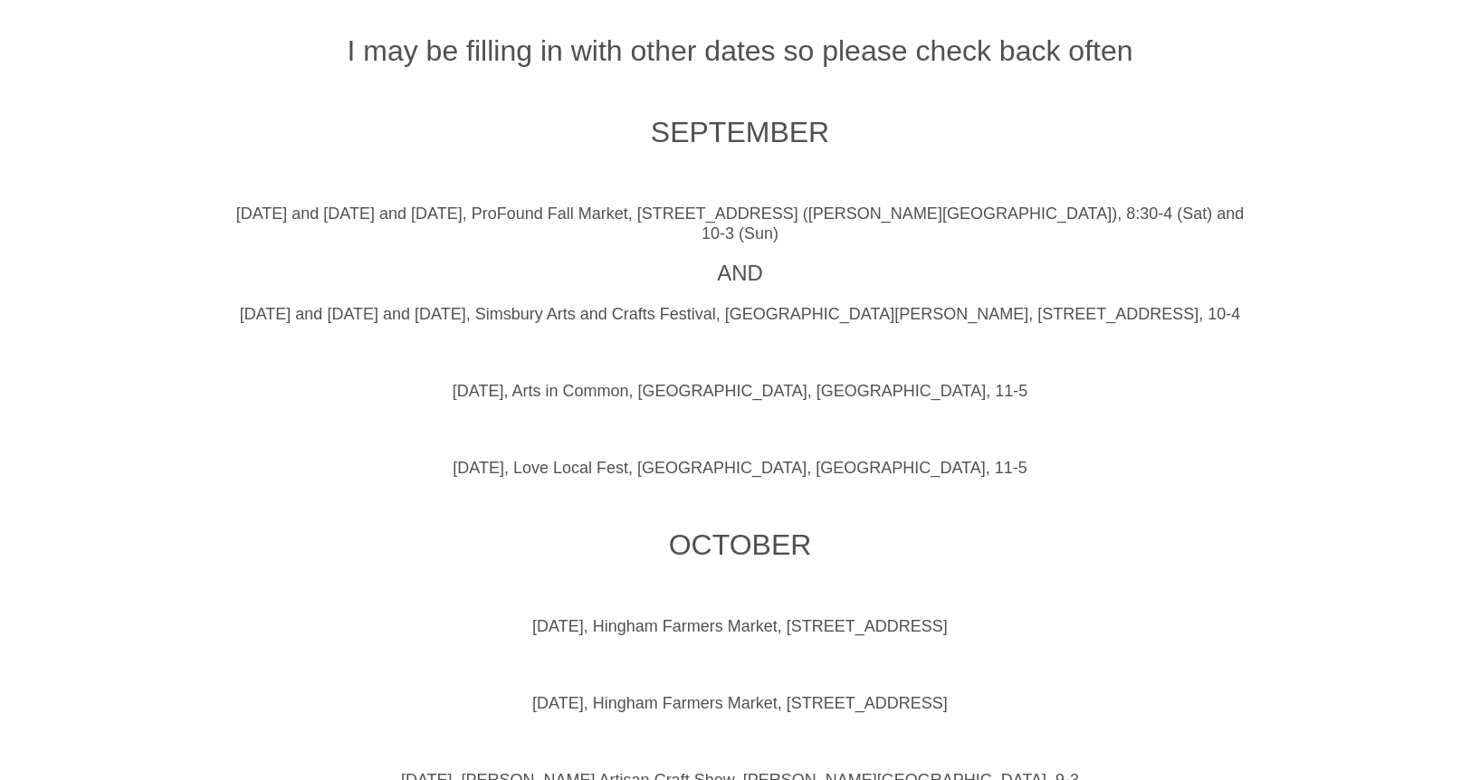
drag, startPoint x: 461, startPoint y: 413, endPoint x: 1065, endPoint y: 400, distance: 603.9
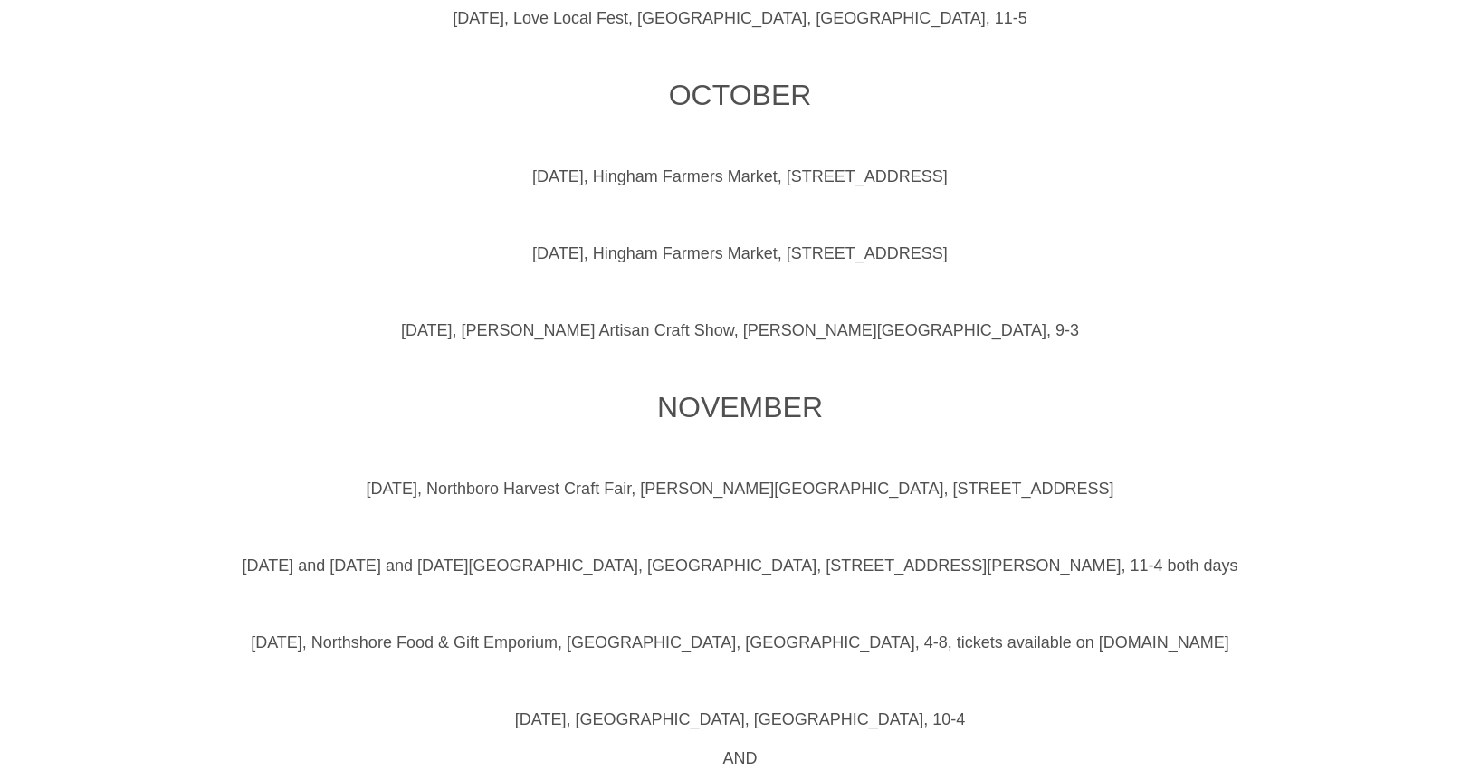
scroll to position [1279, 0]
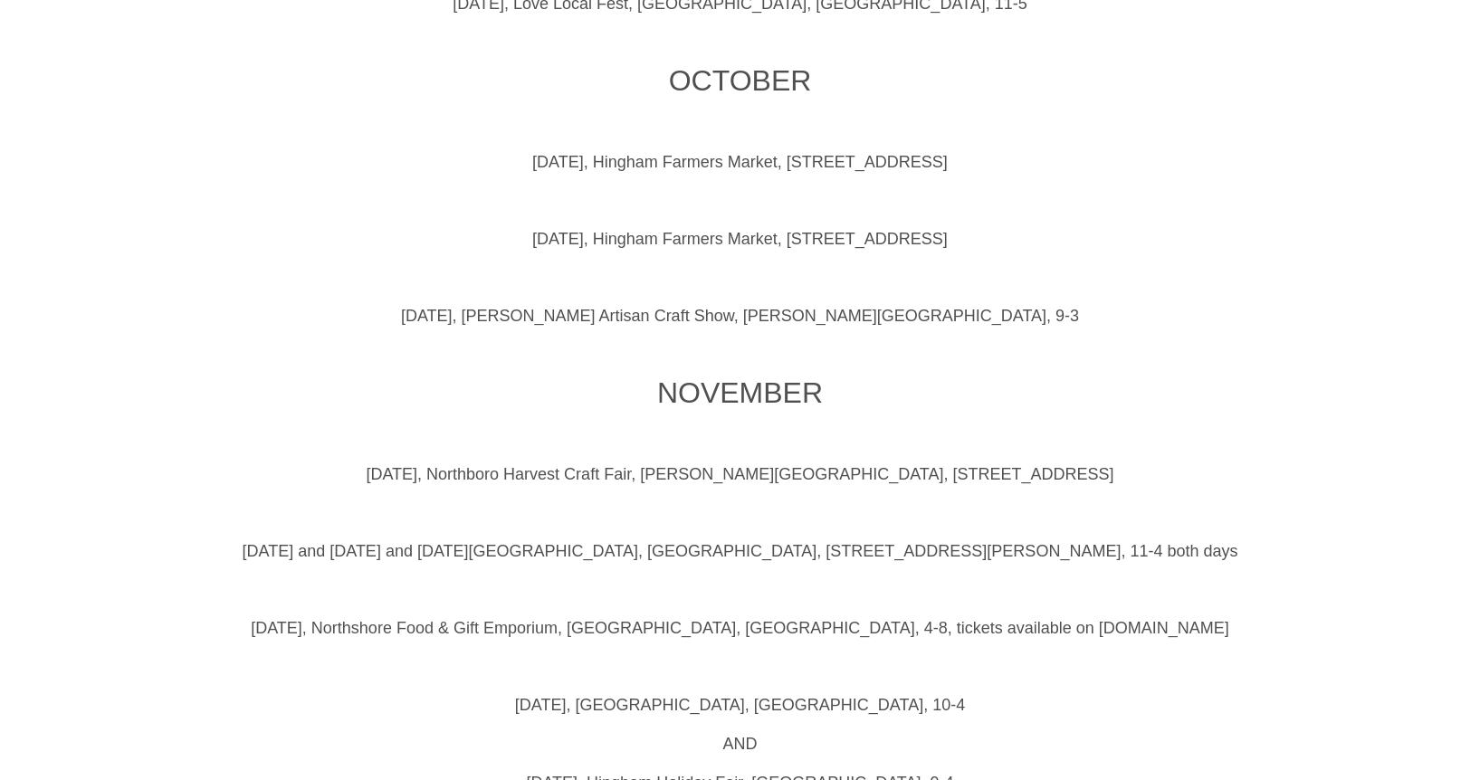
click at [695, 325] on span "[DATE], [PERSON_NAME] Artisan Craft Show, [PERSON_NAME][GEOGRAPHIC_DATA], 9-3" at bounding box center [740, 316] width 678 height 18
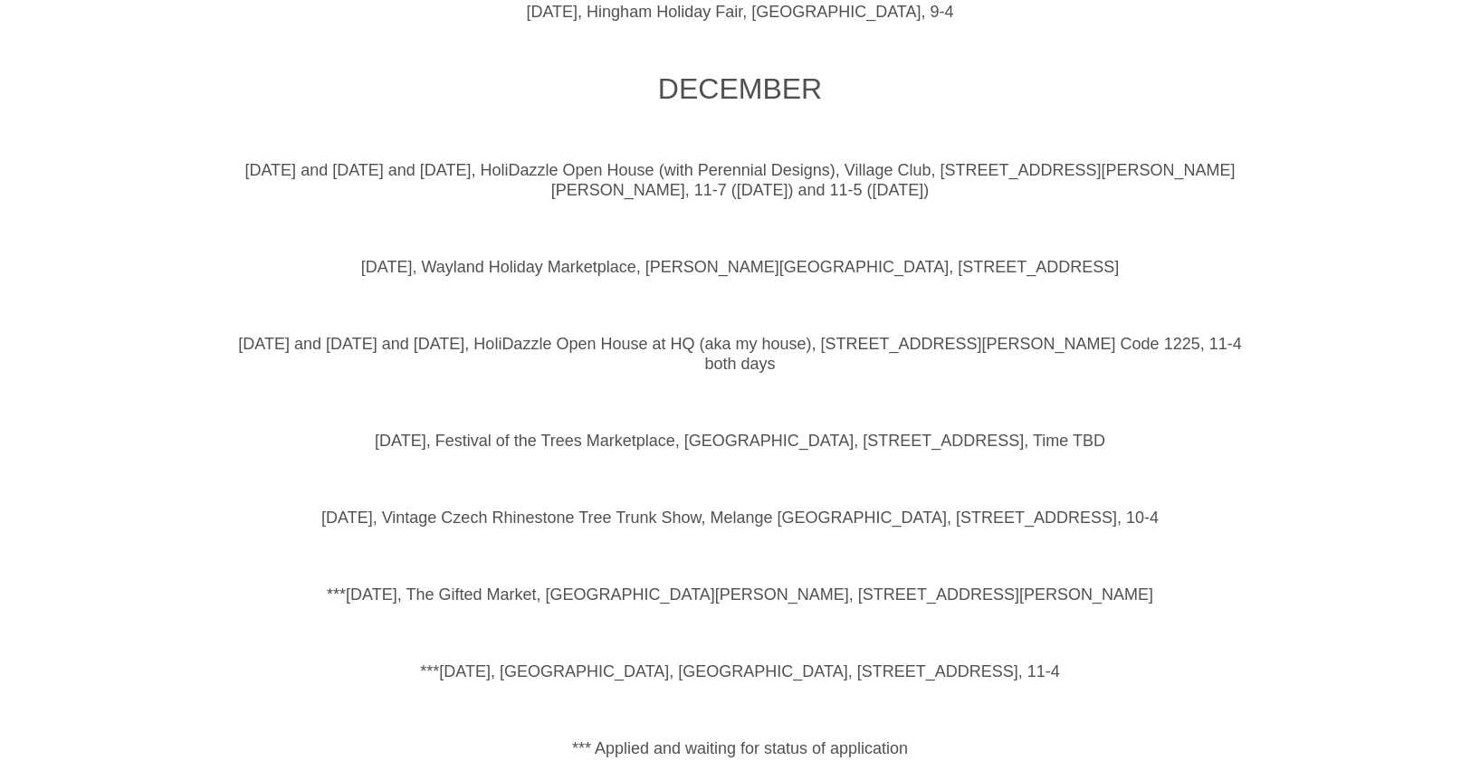
scroll to position [2094, 0]
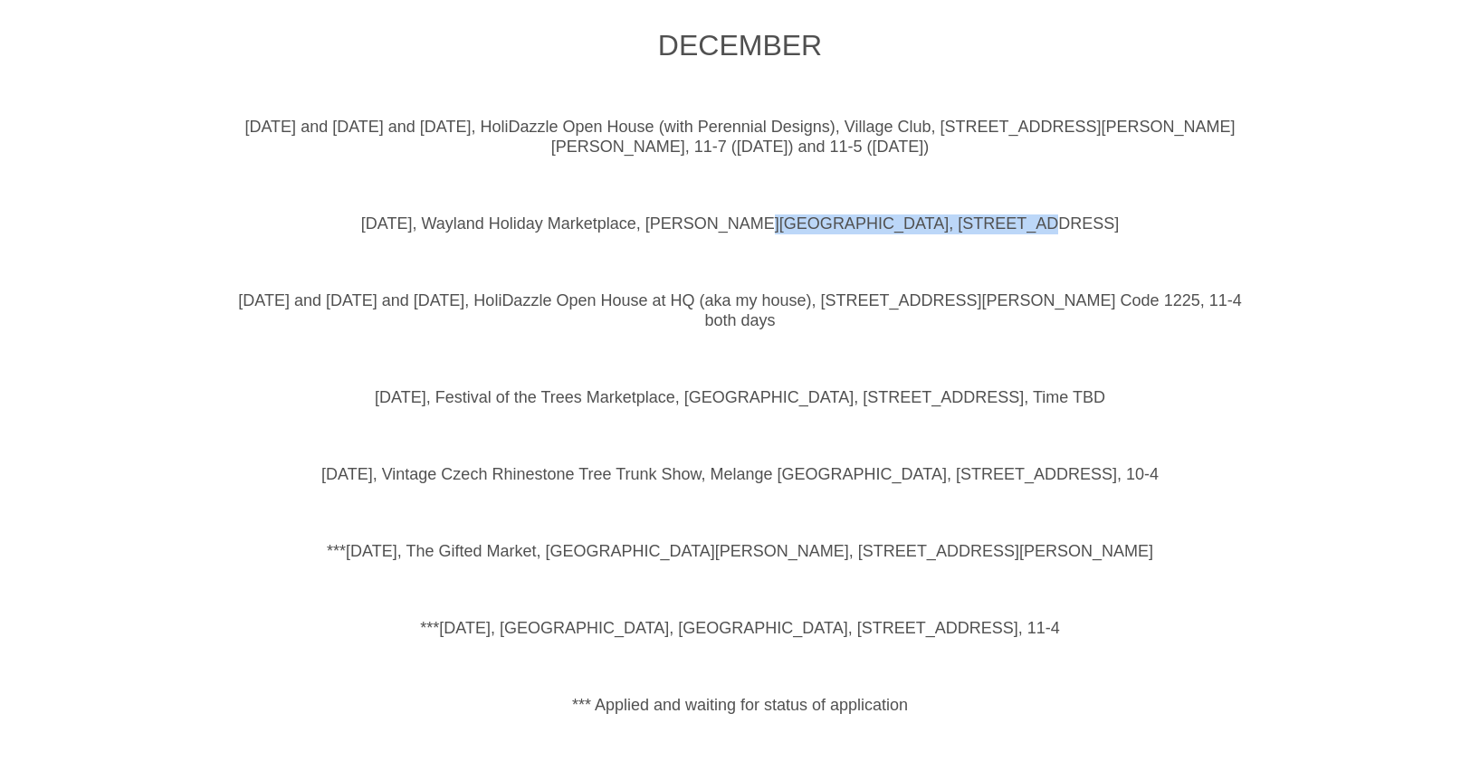
drag, startPoint x: 792, startPoint y: 241, endPoint x: 989, endPoint y: 232, distance: 197.6
copy span "[PERSON_NAME] Farm, [STREET_ADDRESS]"
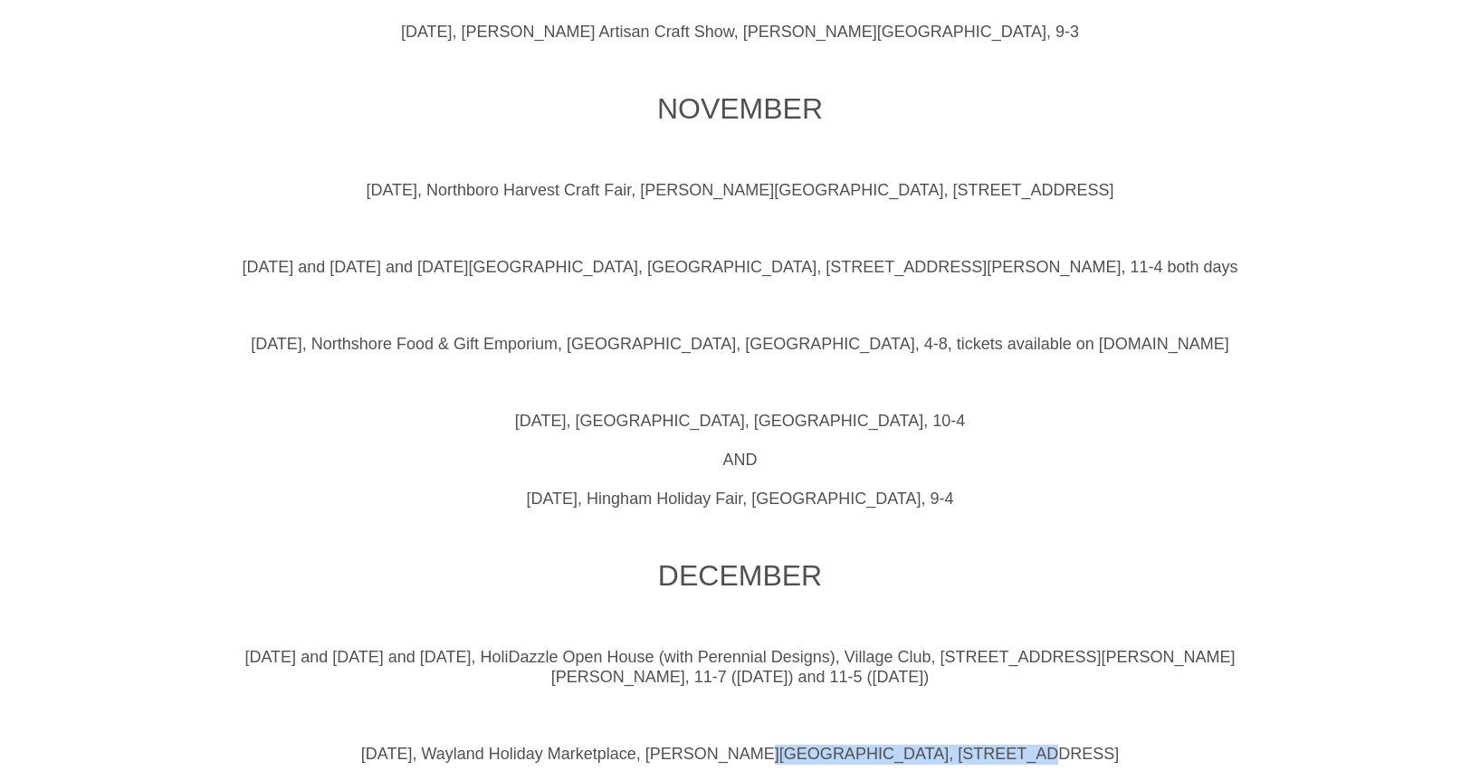
scroll to position [1551, 0]
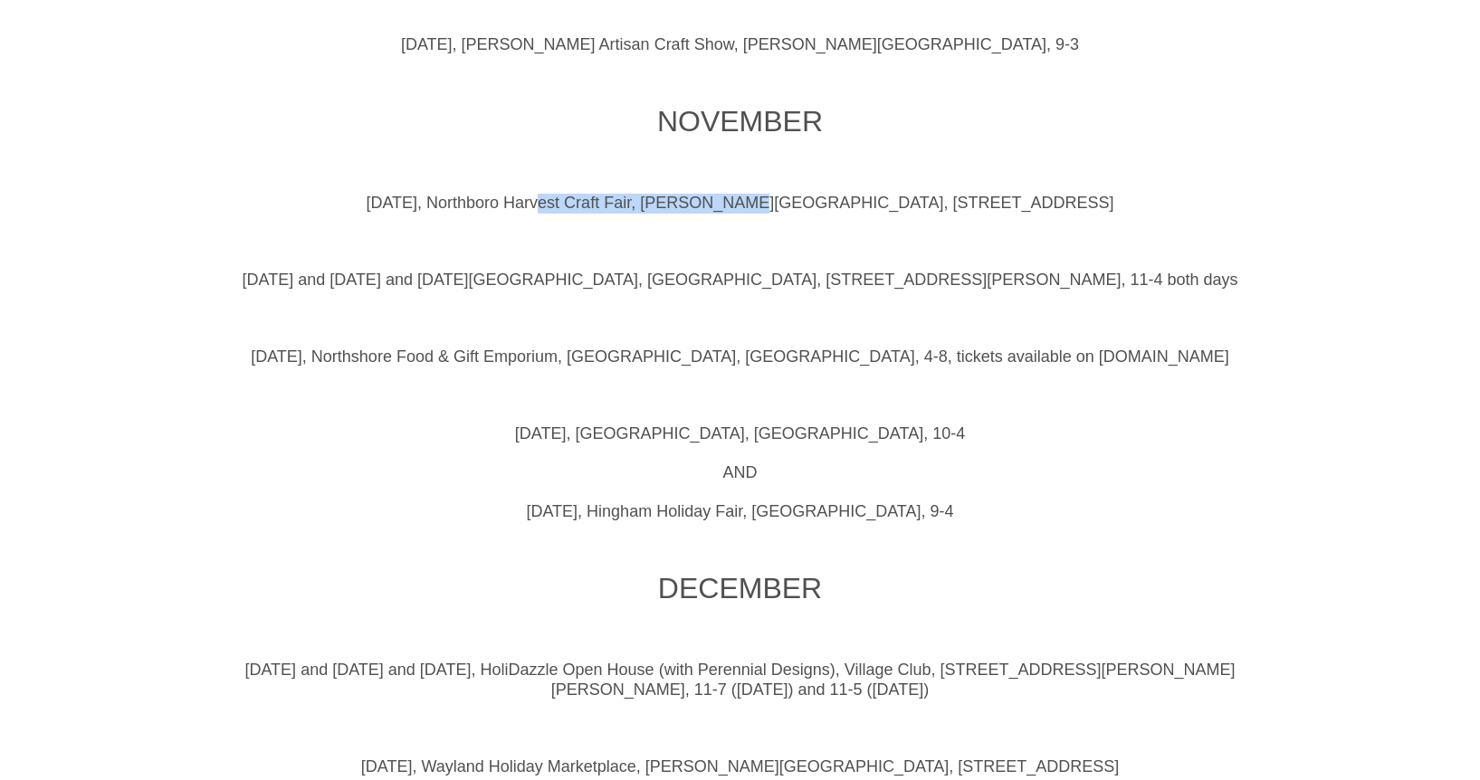
drag, startPoint x: 527, startPoint y: 224, endPoint x: 730, endPoint y: 222, distance: 202.8
click at [730, 212] on span "[DATE], Northboro Harvest Craft Fair, [PERSON_NAME][GEOGRAPHIC_DATA], [STREET_A…" at bounding box center [740, 203] width 748 height 18
copy span "Northboro Harvest Craft Fair"
click at [1104, 158] on div "I may be filling in with other dates so please check back often SEPTEMBER [DATE…" at bounding box center [740, 511] width 1010 height 2411
